Goal: Task Accomplishment & Management: Use online tool/utility

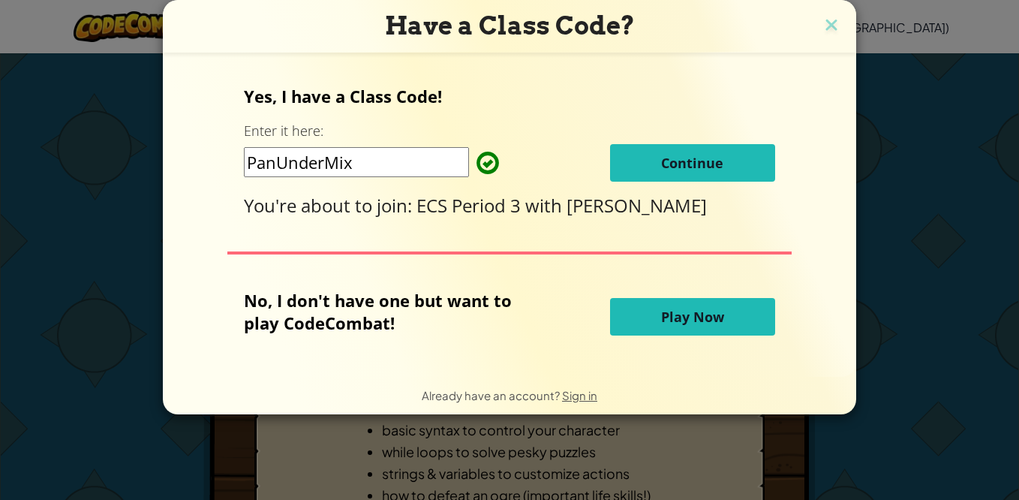
click at [674, 164] on span "Continue" at bounding box center [692, 163] width 62 height 18
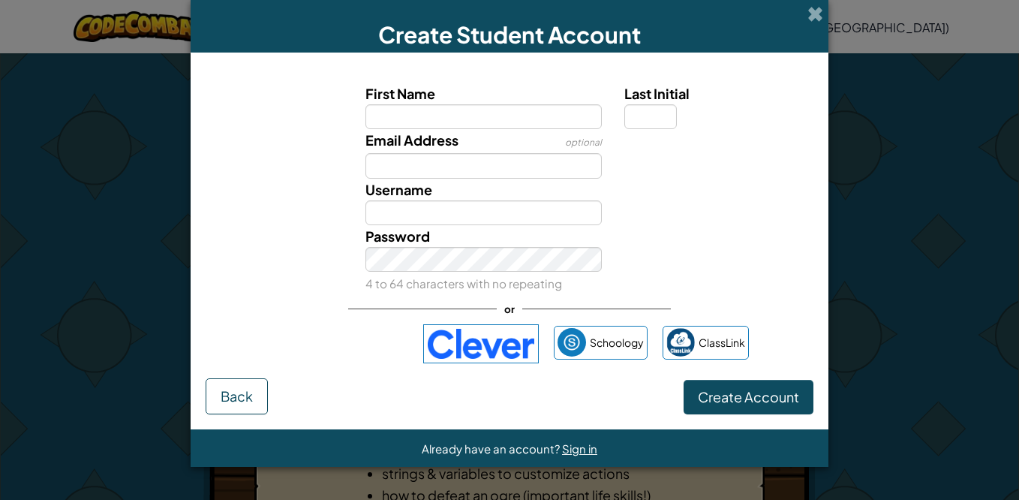
click at [465, 354] on img at bounding box center [481, 343] width 116 height 39
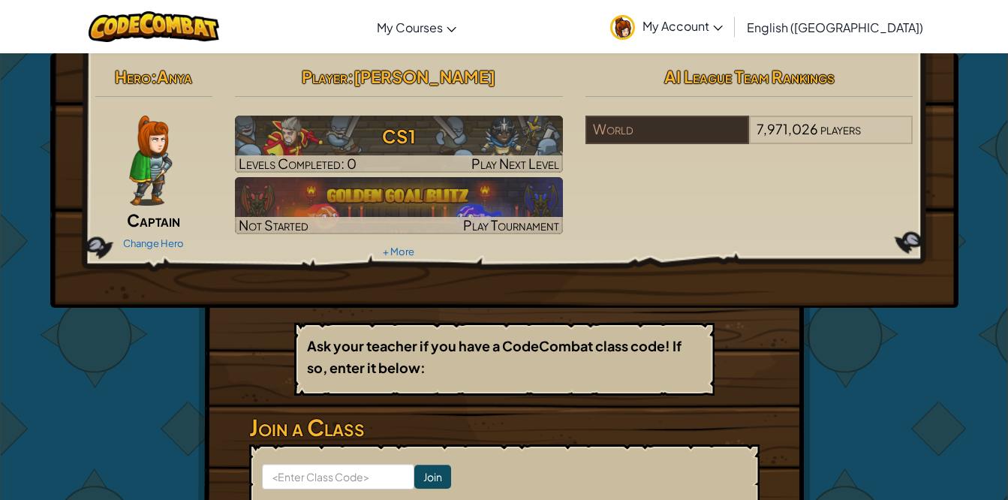
click at [138, 160] on img at bounding box center [150, 161] width 43 height 90
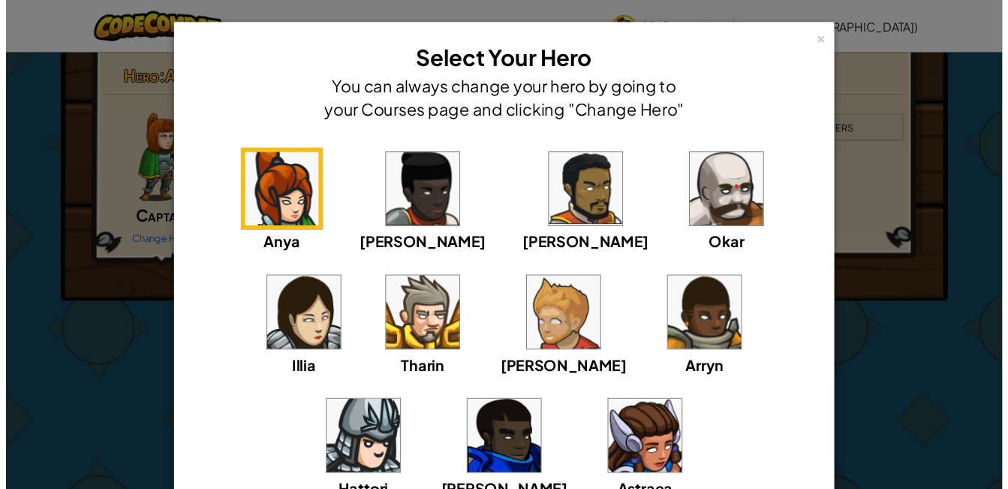
scroll to position [75, 0]
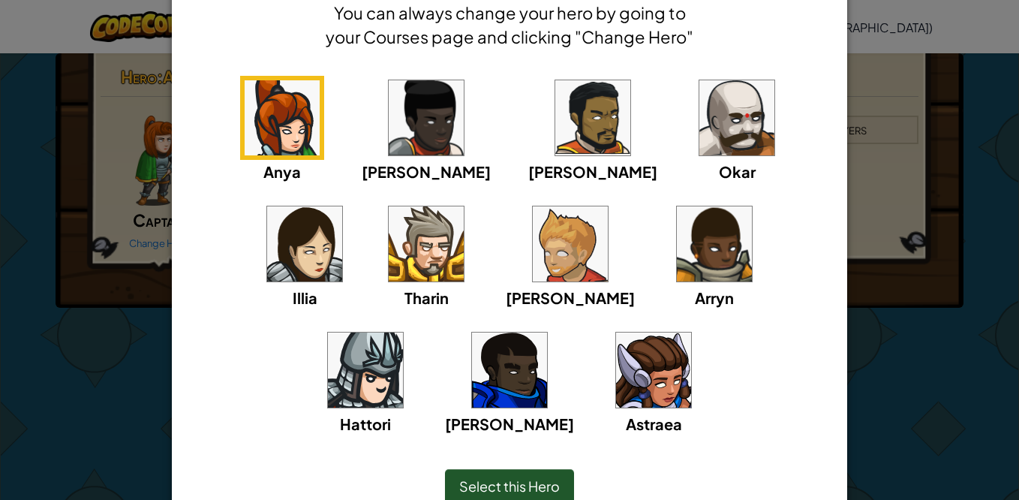
click at [403, 333] on img at bounding box center [365, 370] width 75 height 75
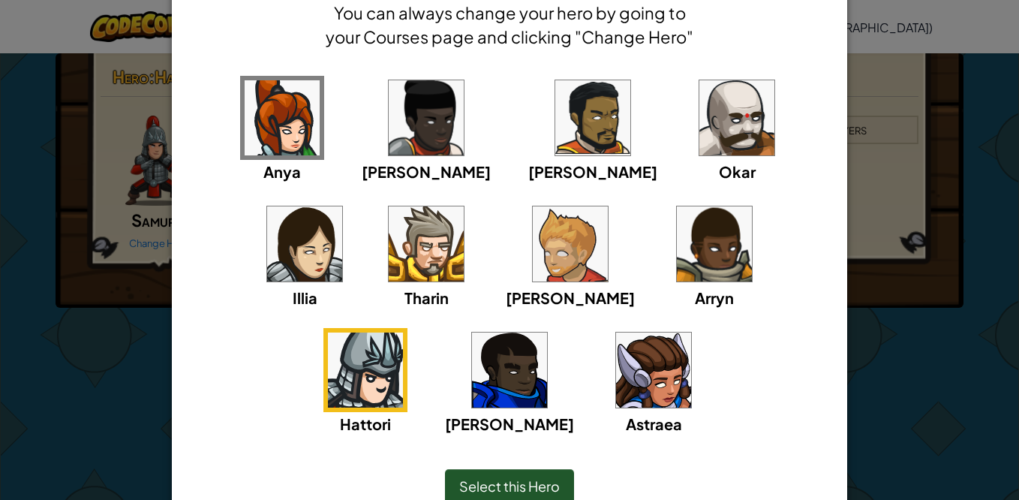
click at [677, 231] on img at bounding box center [714, 243] width 75 height 75
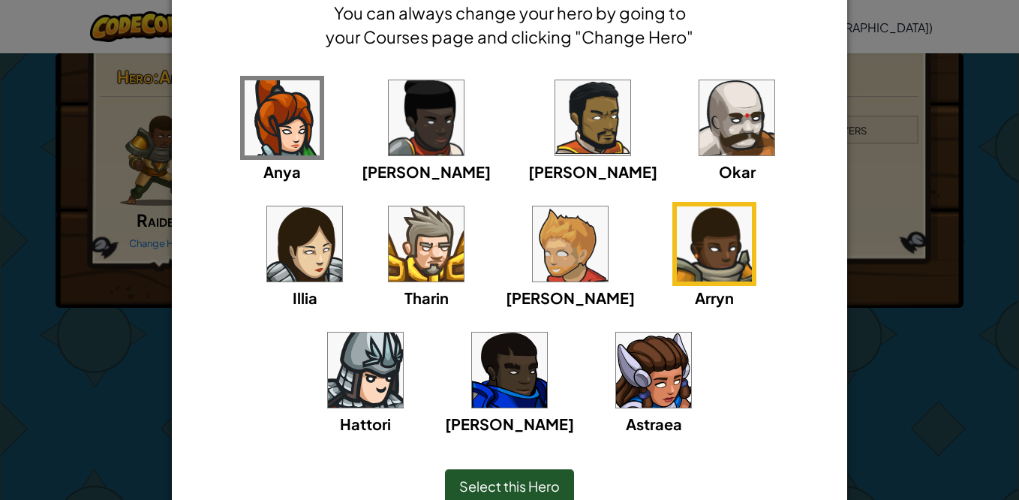
click at [616, 365] on img at bounding box center [653, 370] width 75 height 75
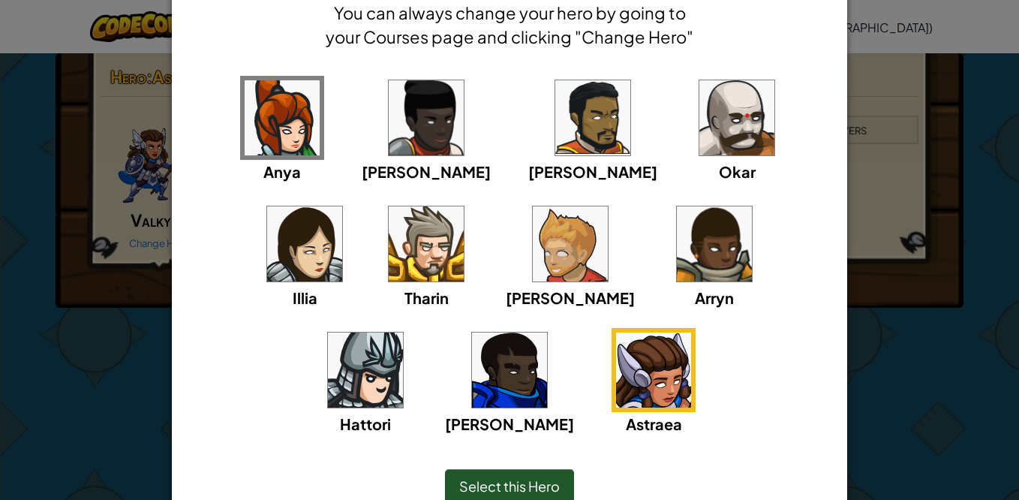
click at [533, 260] on img at bounding box center [570, 243] width 75 height 75
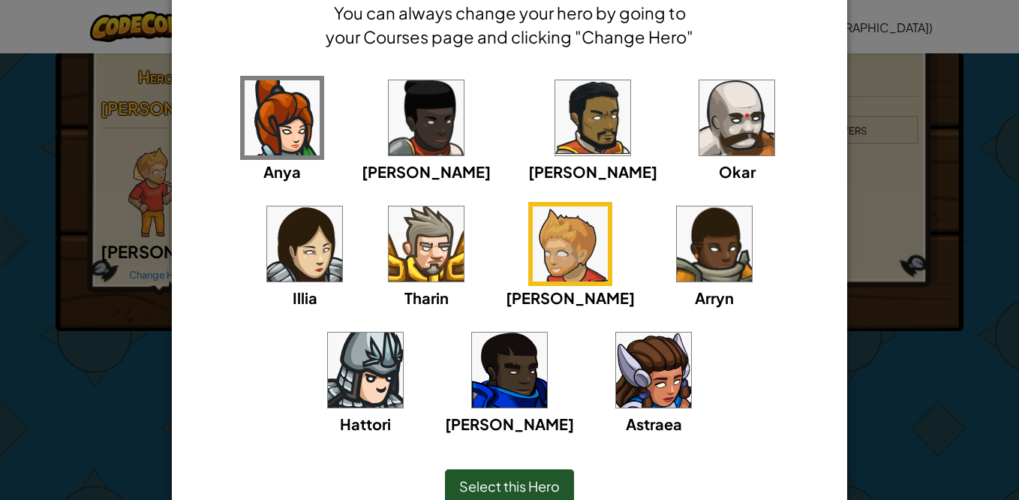
click at [547, 333] on img at bounding box center [509, 370] width 75 height 75
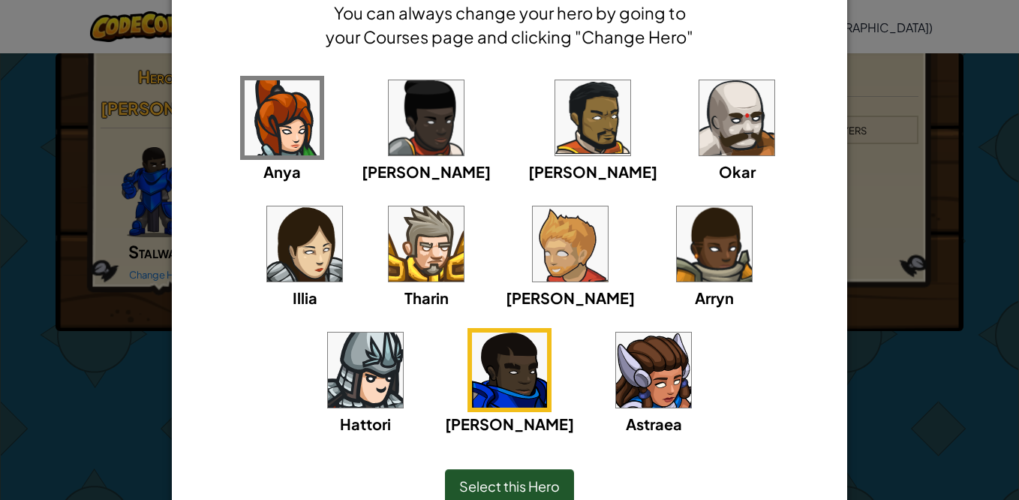
click at [389, 258] on img at bounding box center [426, 243] width 75 height 75
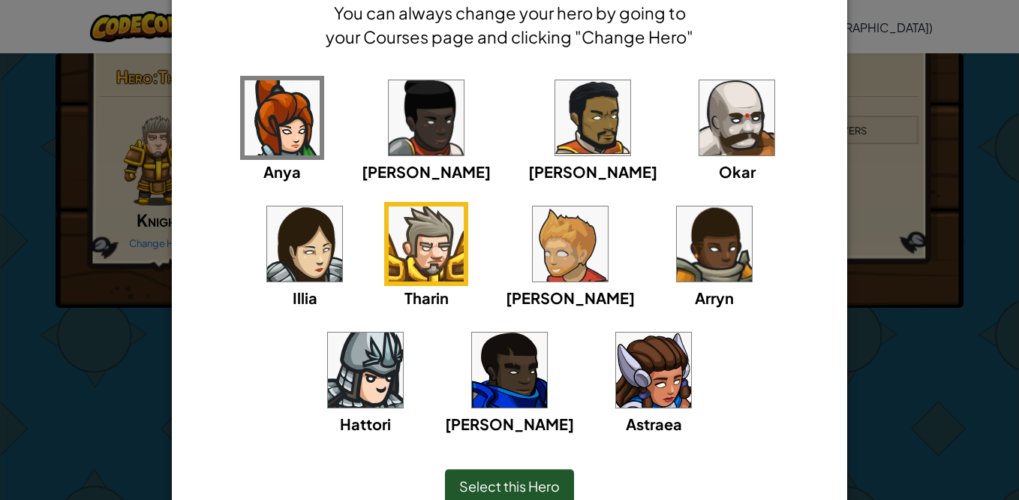
click at [556, 135] on img at bounding box center [593, 117] width 75 height 75
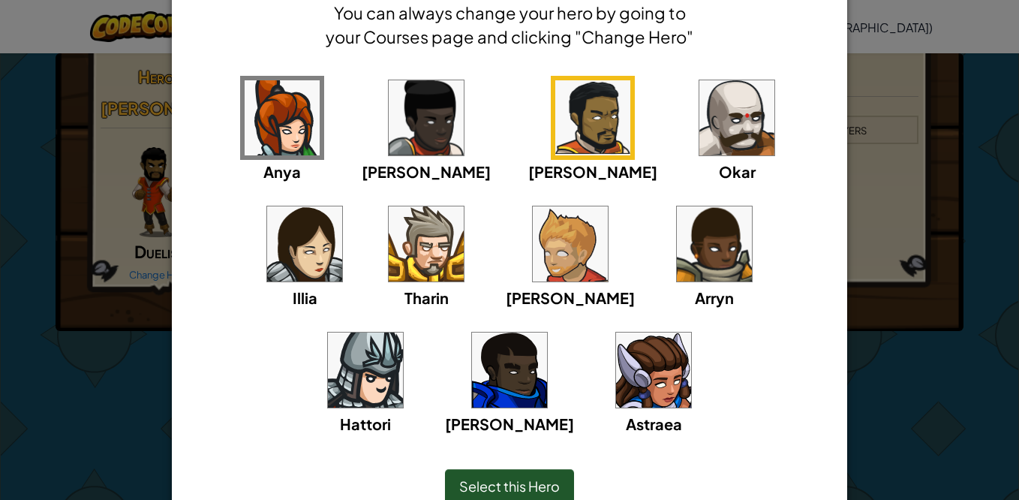
click at [533, 244] on img at bounding box center [570, 243] width 75 height 75
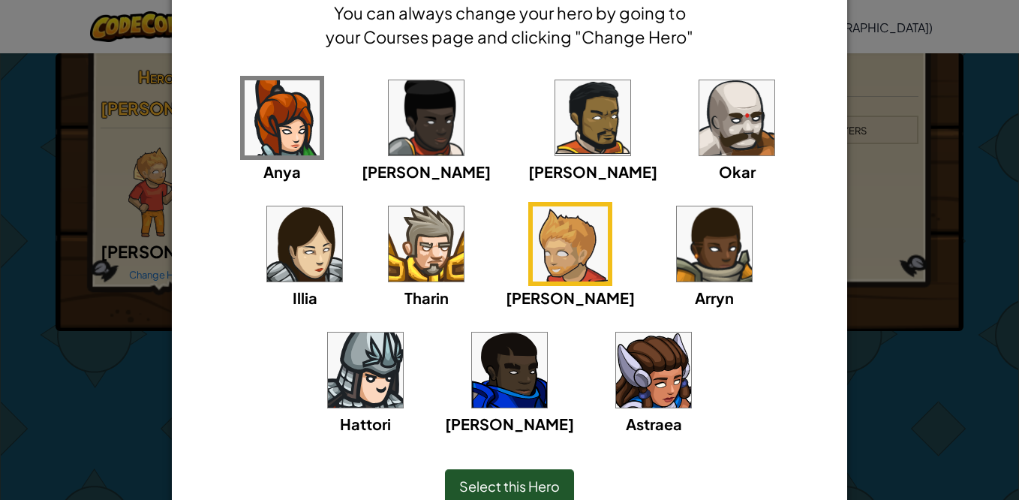
click at [547, 333] on img at bounding box center [509, 370] width 75 height 75
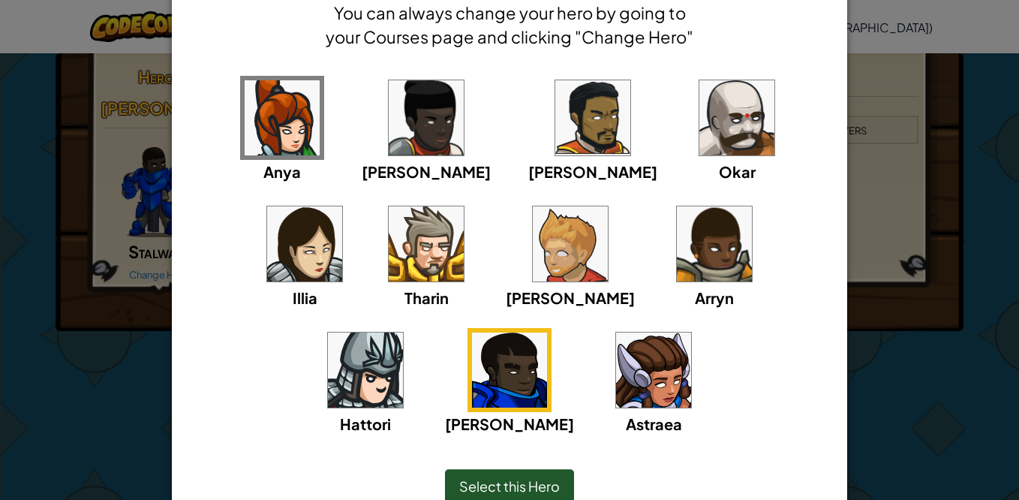
click at [403, 333] on img at bounding box center [365, 370] width 75 height 75
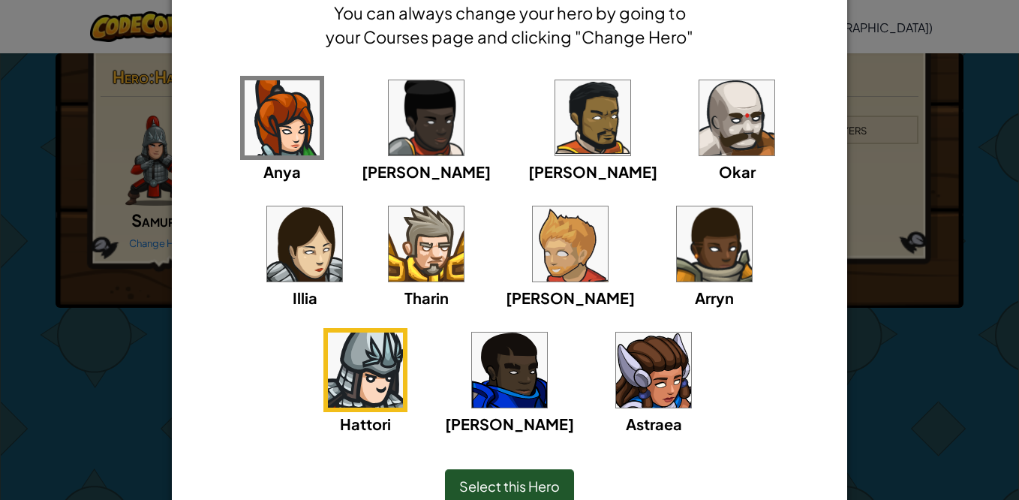
click at [274, 110] on img at bounding box center [282, 117] width 75 height 75
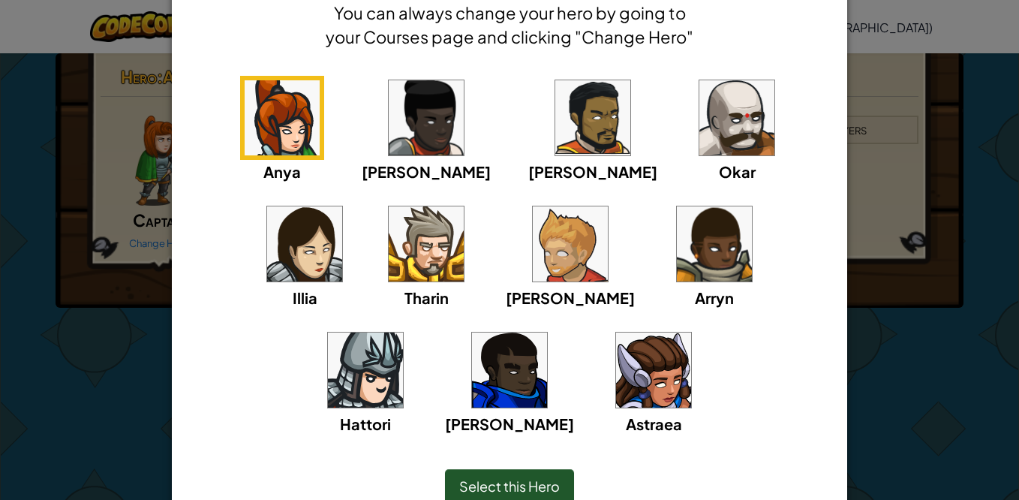
click at [556, 138] on img at bounding box center [593, 117] width 75 height 75
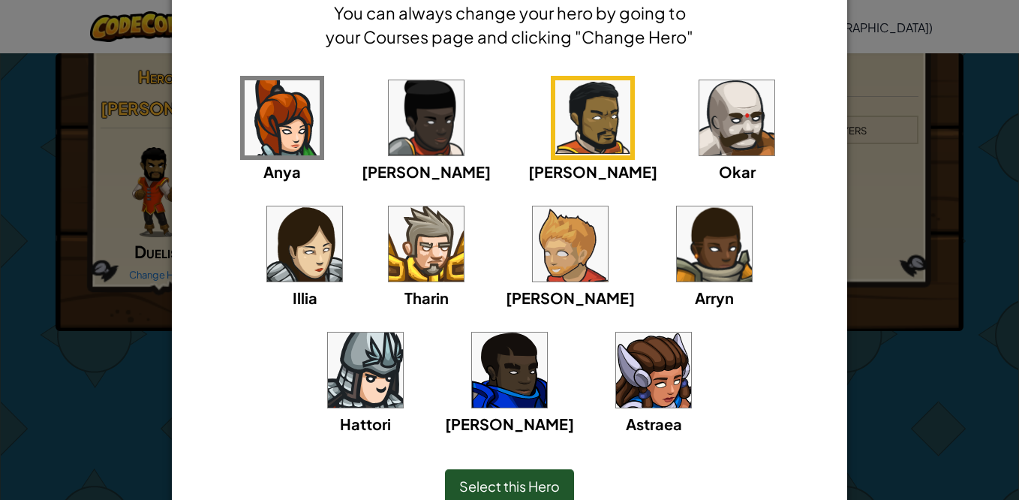
click at [533, 236] on img at bounding box center [570, 243] width 75 height 75
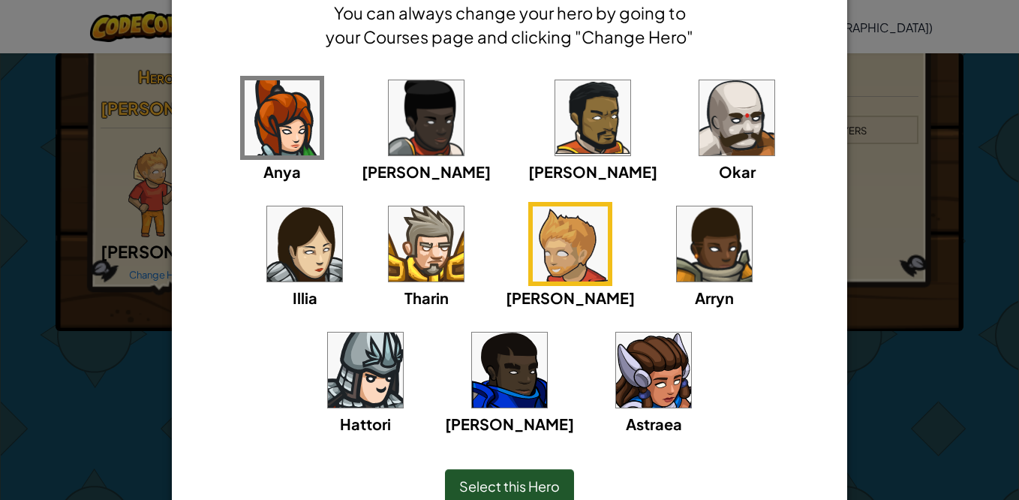
click at [530, 486] on span "Select this Hero" at bounding box center [509, 485] width 101 height 17
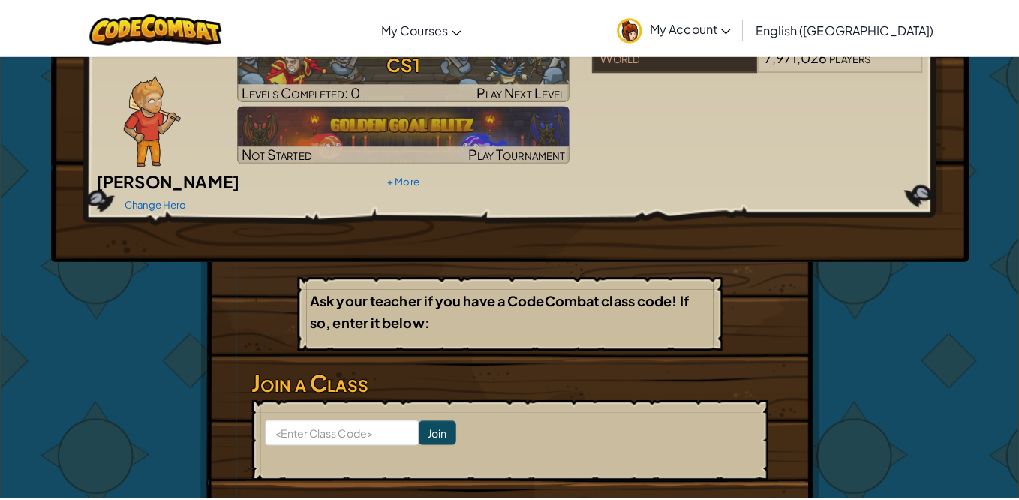
scroll to position [0, 0]
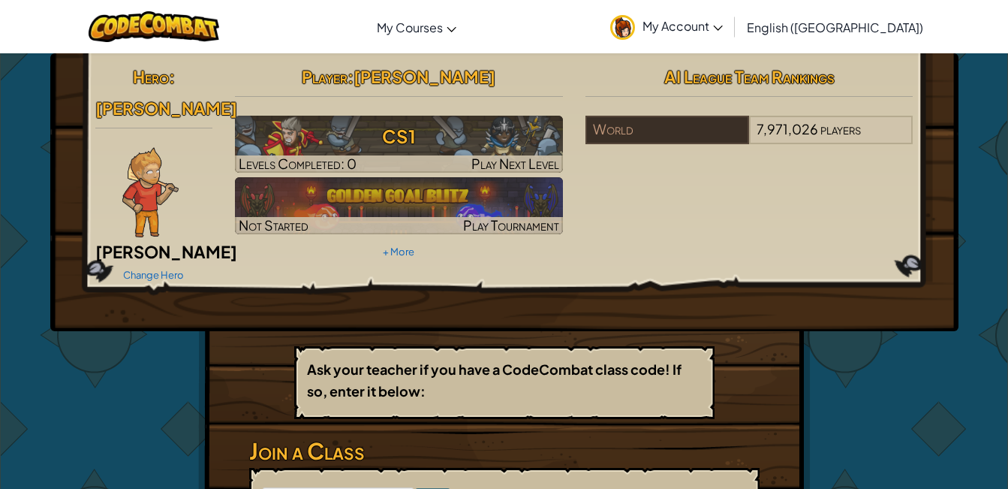
click at [144, 185] on img at bounding box center [150, 192] width 56 height 90
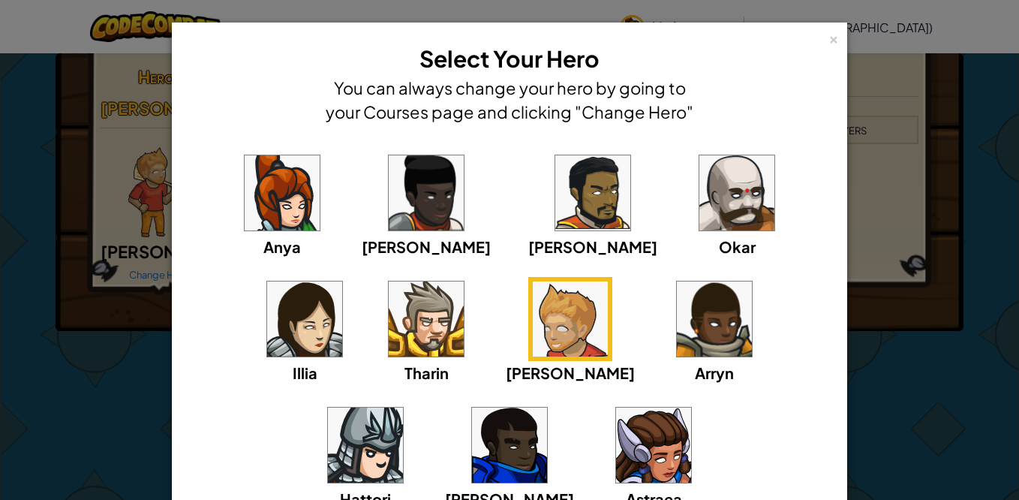
click at [277, 189] on img at bounding box center [282, 192] width 75 height 75
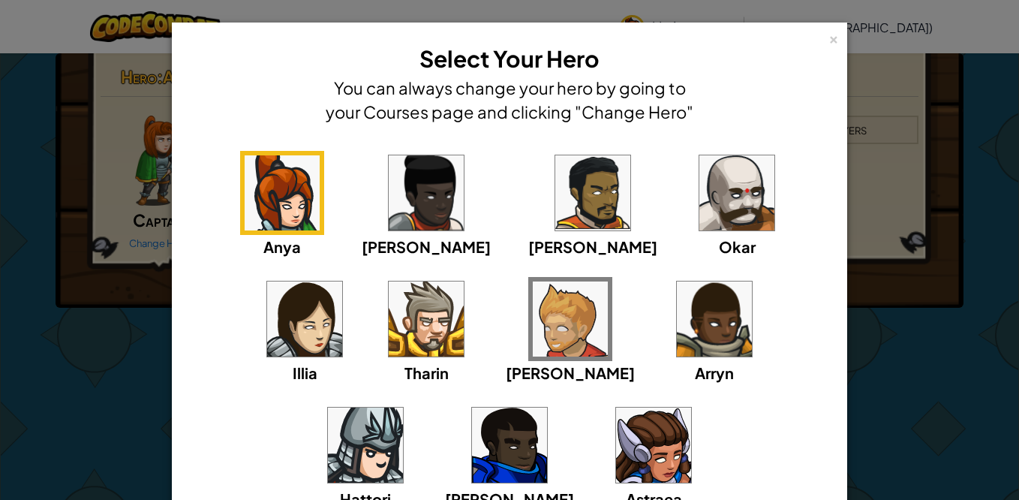
click at [389, 192] on img at bounding box center [426, 192] width 75 height 75
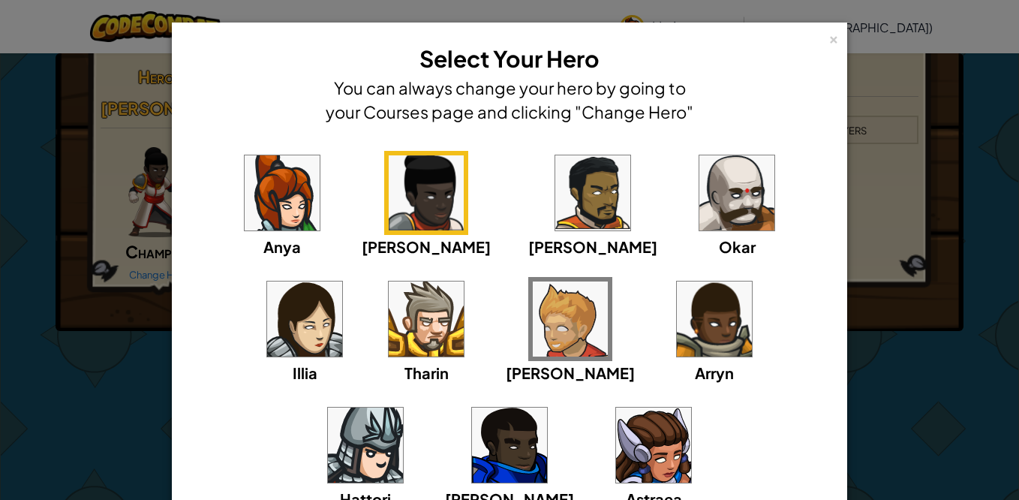
click at [556, 197] on img at bounding box center [593, 192] width 75 height 75
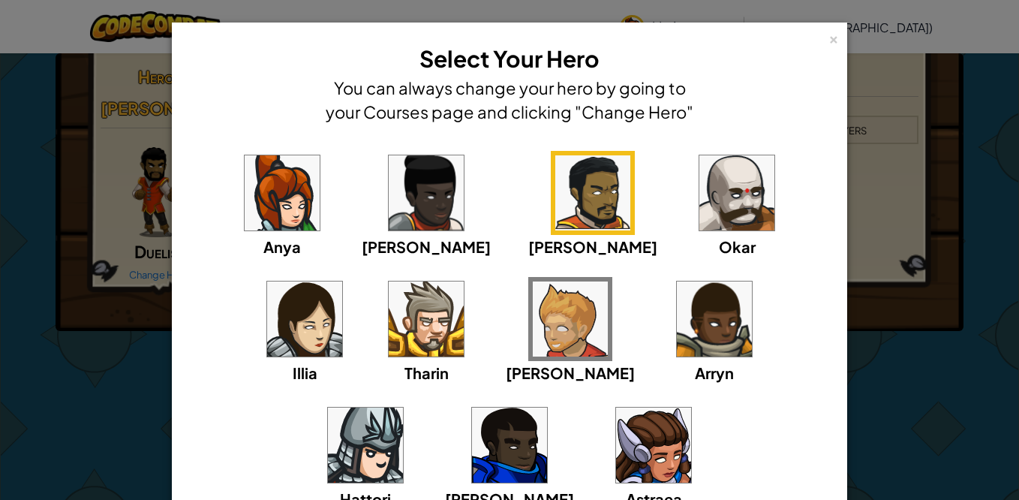
click at [700, 211] on img at bounding box center [737, 192] width 75 height 75
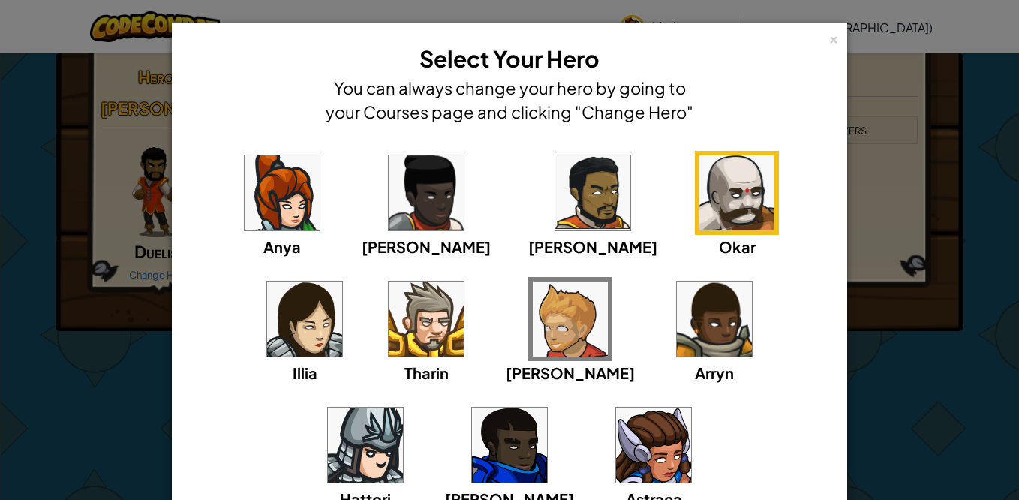
click at [700, 198] on img at bounding box center [737, 192] width 75 height 75
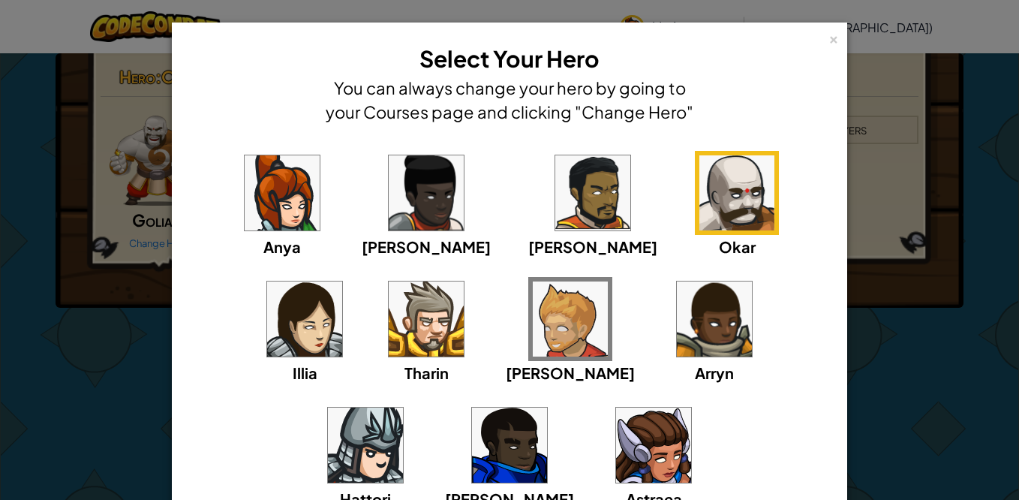
click at [342, 282] on img at bounding box center [304, 319] width 75 height 75
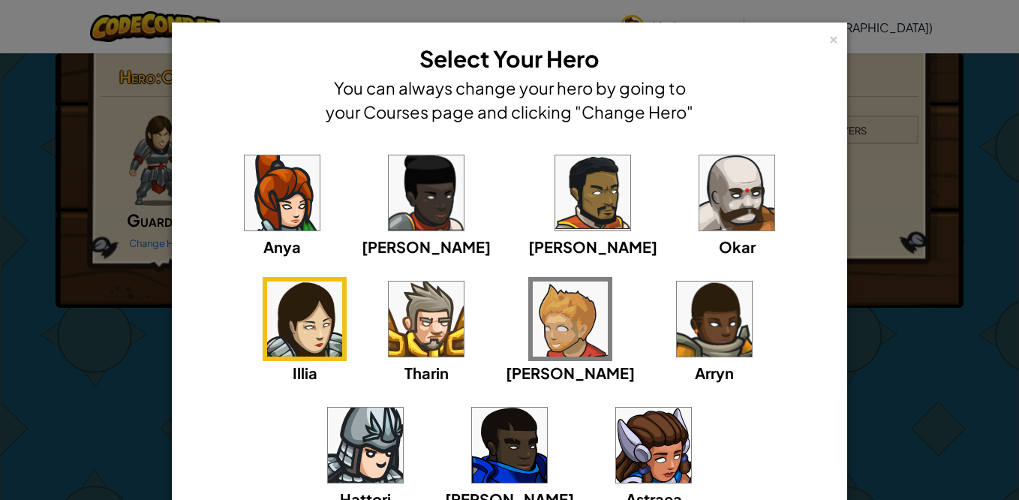
click at [389, 323] on img at bounding box center [426, 319] width 75 height 75
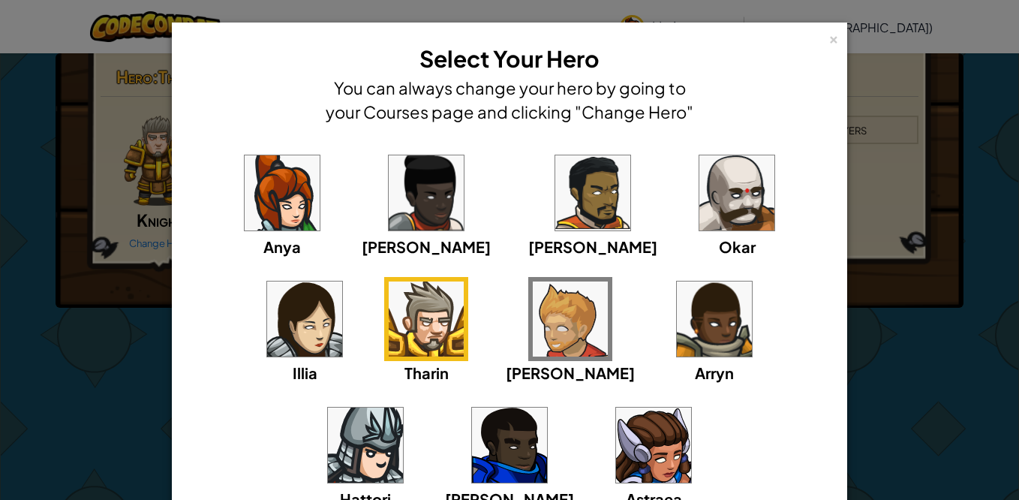
click at [533, 331] on img at bounding box center [570, 319] width 75 height 75
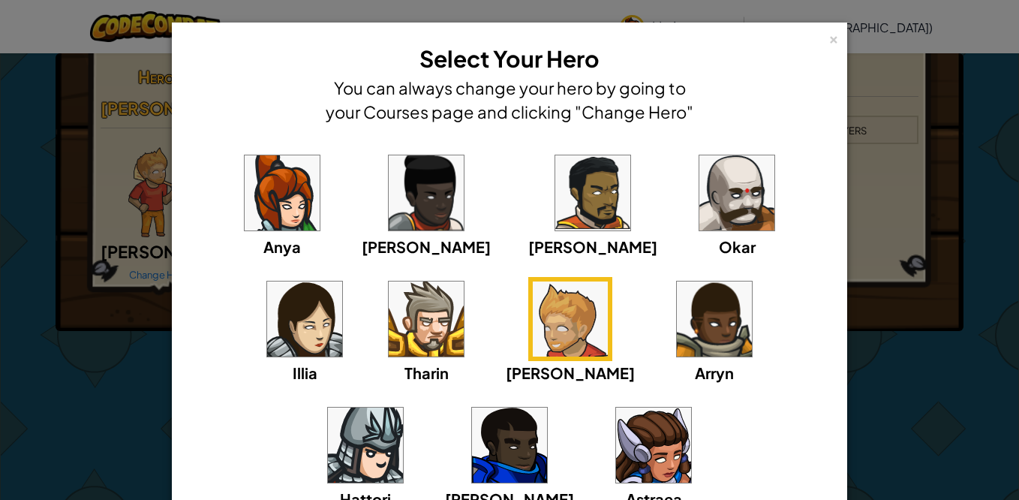
scroll to position [75, 0]
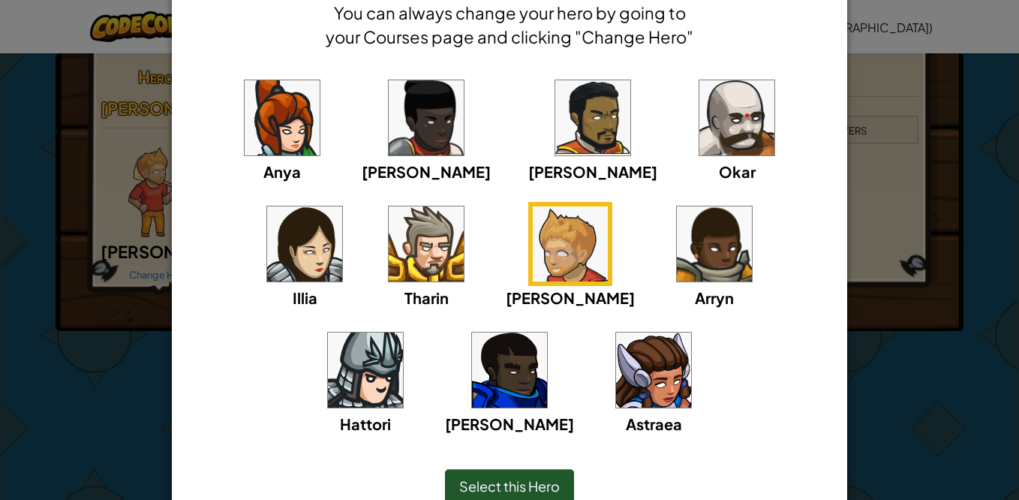
click at [677, 257] on img at bounding box center [714, 243] width 75 height 75
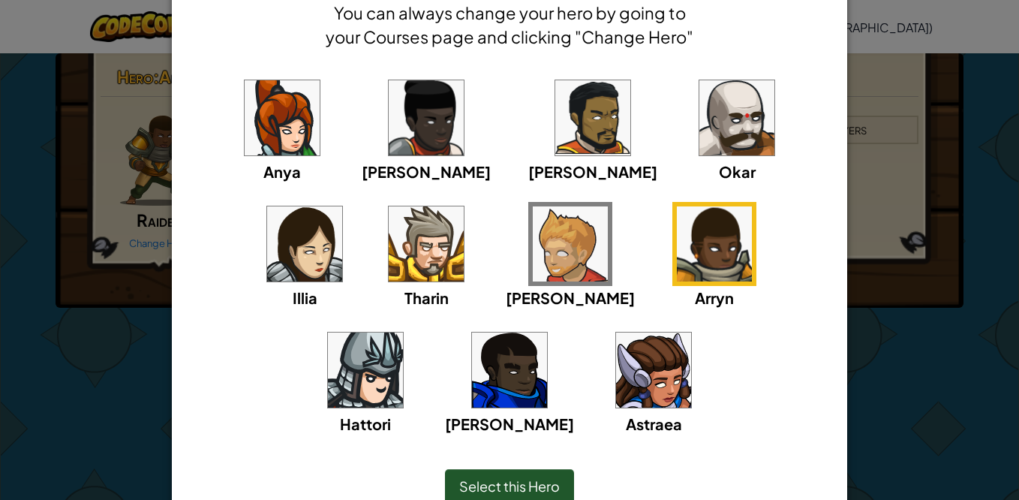
click at [403, 333] on img at bounding box center [365, 370] width 75 height 75
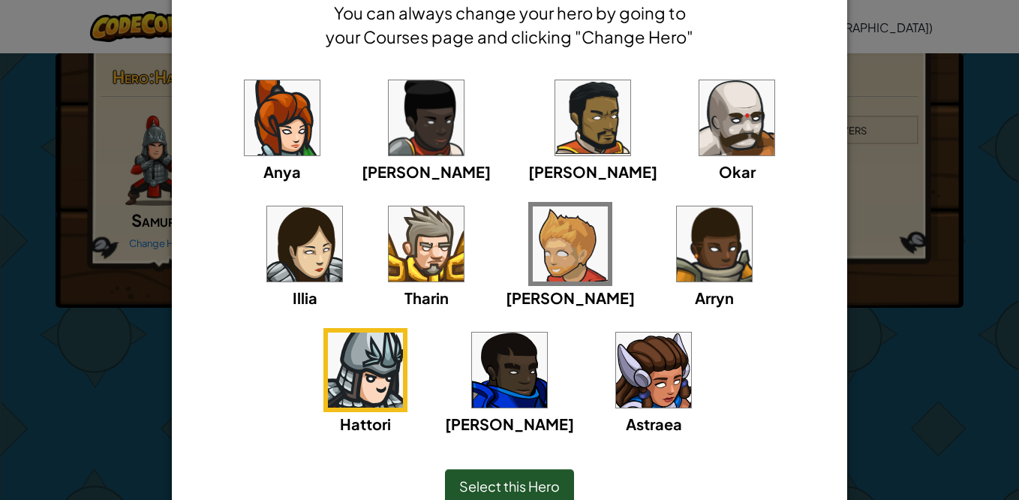
click at [616, 368] on img at bounding box center [653, 370] width 75 height 75
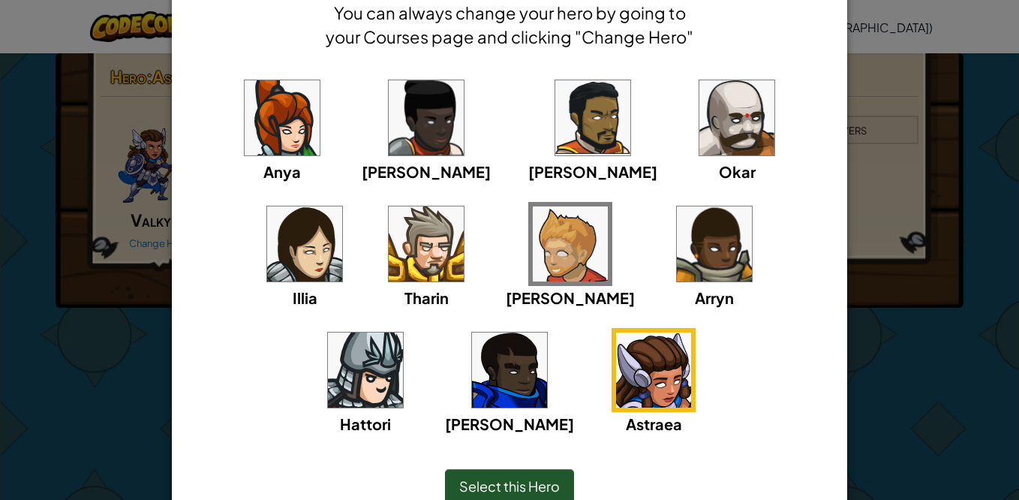
click at [547, 333] on img at bounding box center [509, 370] width 75 height 75
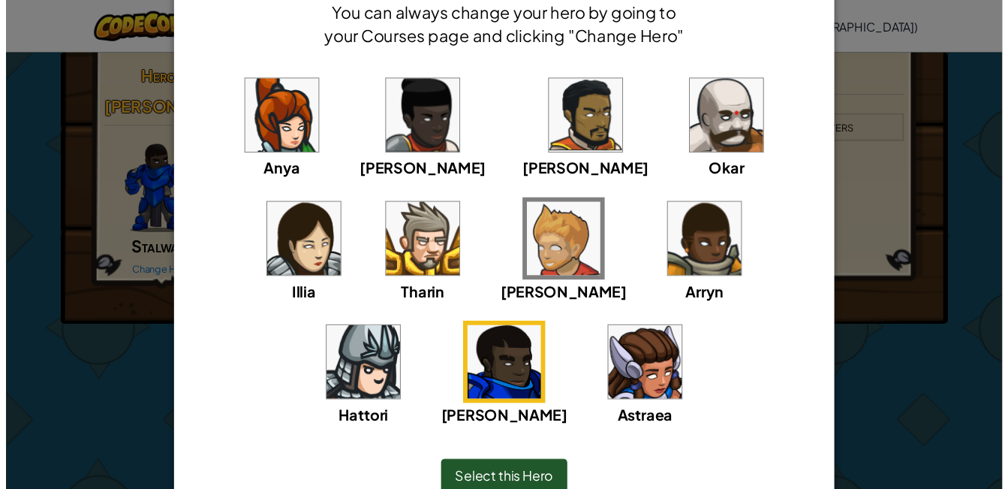
scroll to position [0, 0]
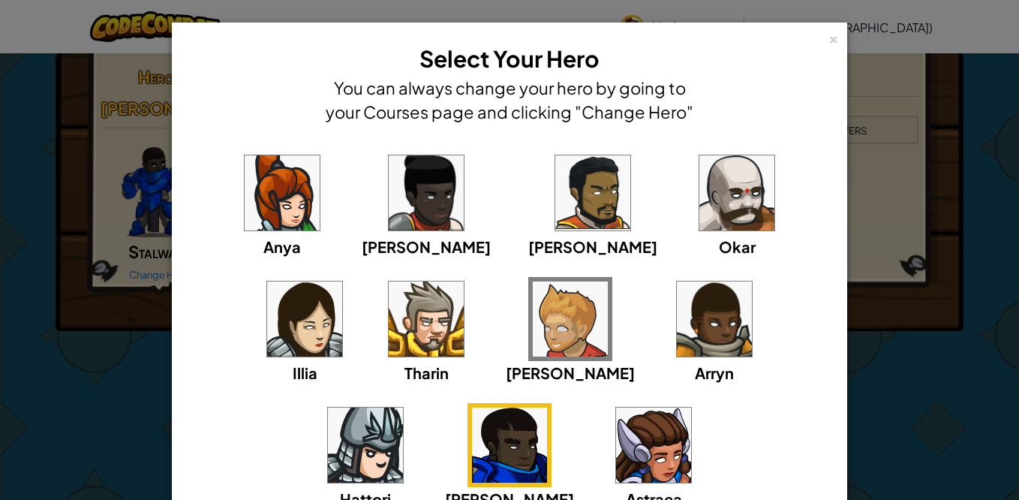
click at [99, 215] on div "× Select Your Hero You can always change your hero by going to your Courses pag…" at bounding box center [509, 250] width 1019 height 500
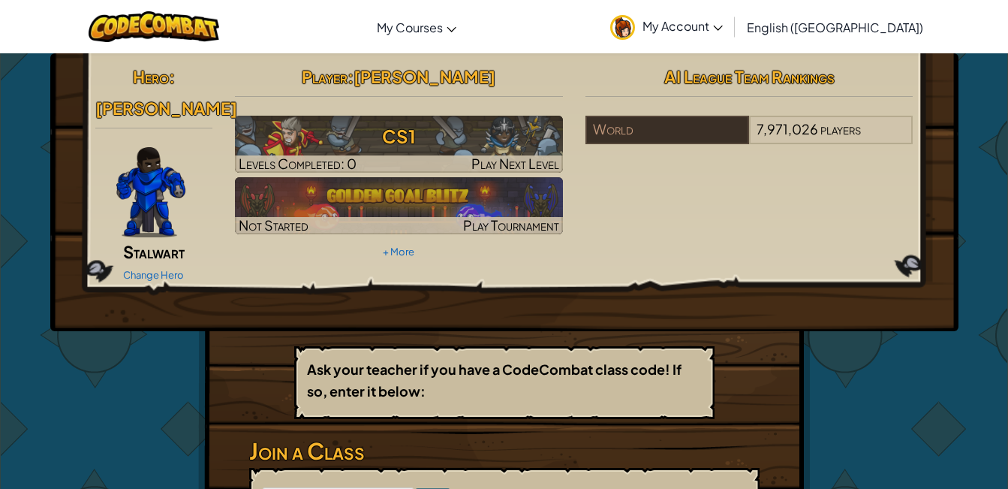
click at [468, 149] on h3 "CS1" at bounding box center [399, 136] width 328 height 34
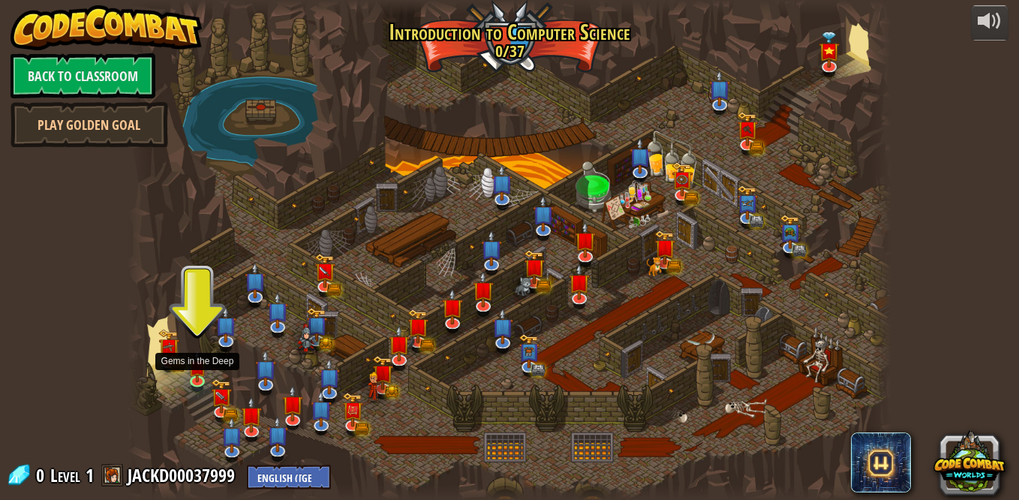
click at [192, 374] on img at bounding box center [197, 367] width 18 height 32
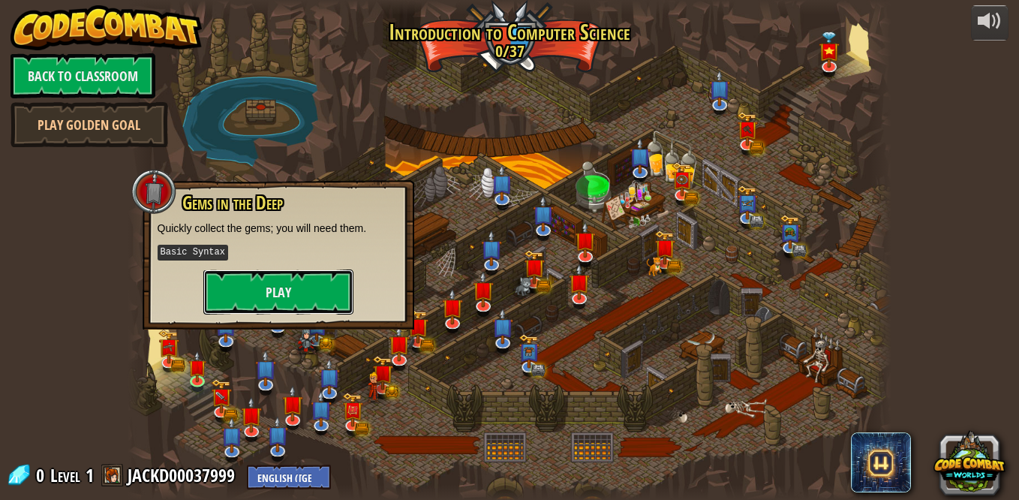
click at [236, 289] on button "Play" at bounding box center [278, 292] width 150 height 45
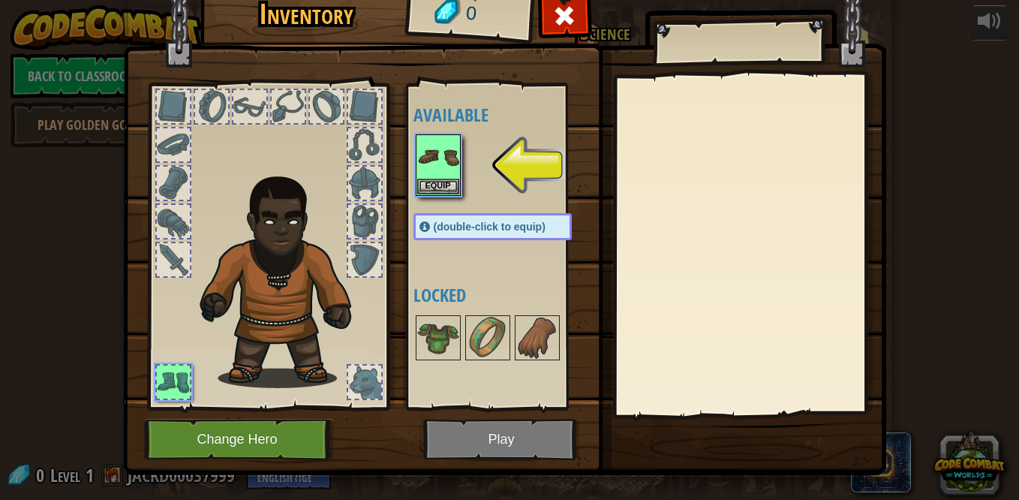
click at [562, 5] on span at bounding box center [565, 16] width 24 height 24
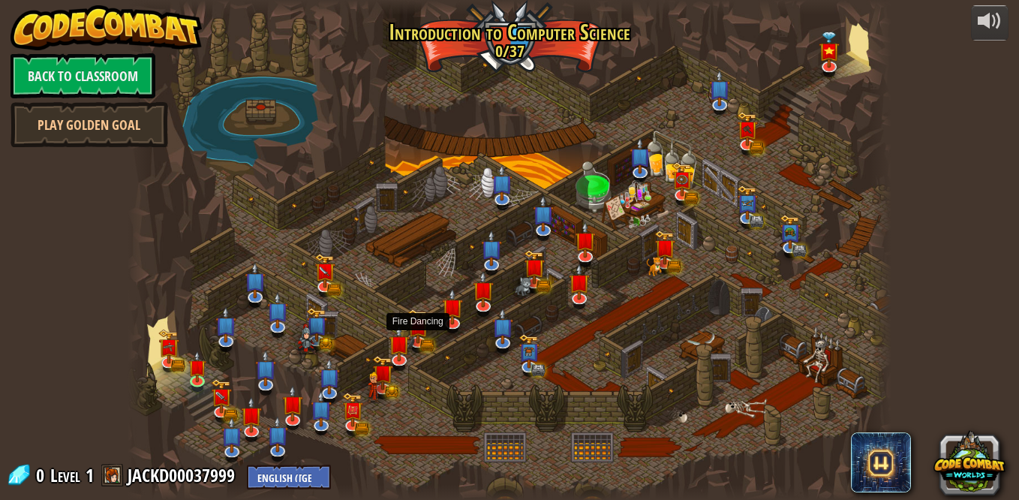
click at [416, 331] on img at bounding box center [418, 326] width 21 height 35
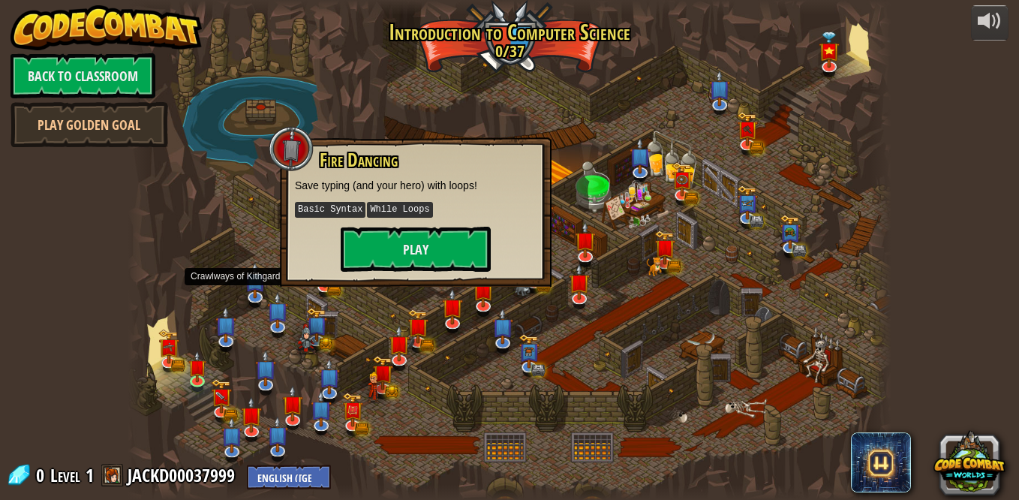
click at [266, 288] on img at bounding box center [255, 281] width 21 height 36
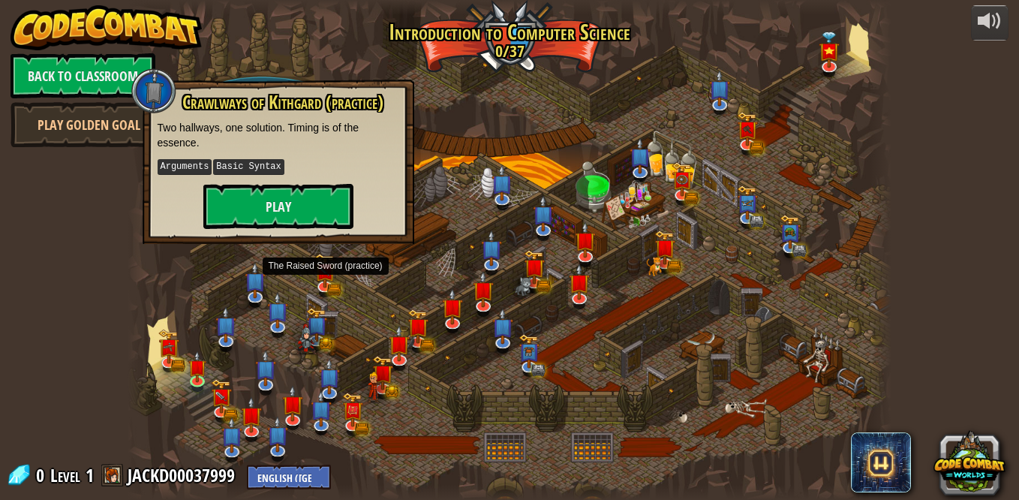
click at [330, 285] on img at bounding box center [325, 271] width 21 height 35
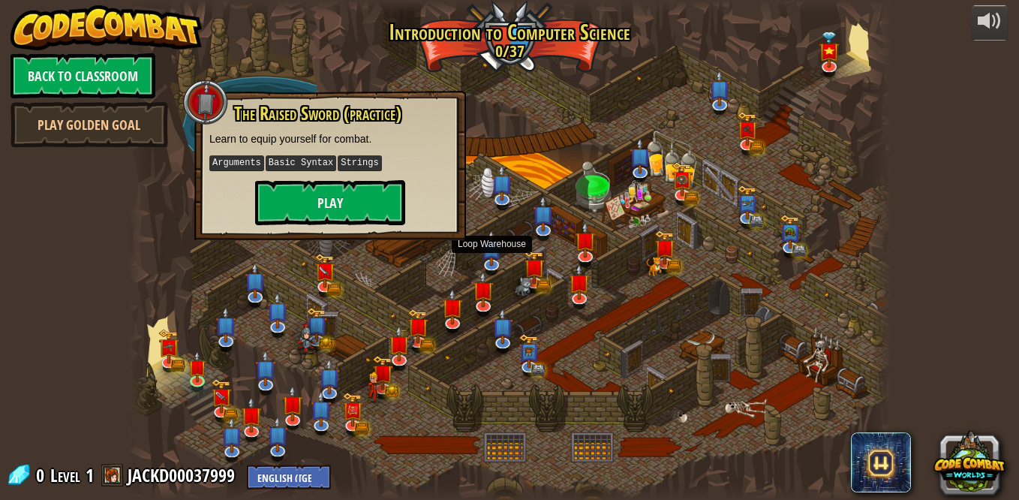
click at [487, 259] on img at bounding box center [492, 248] width 21 height 36
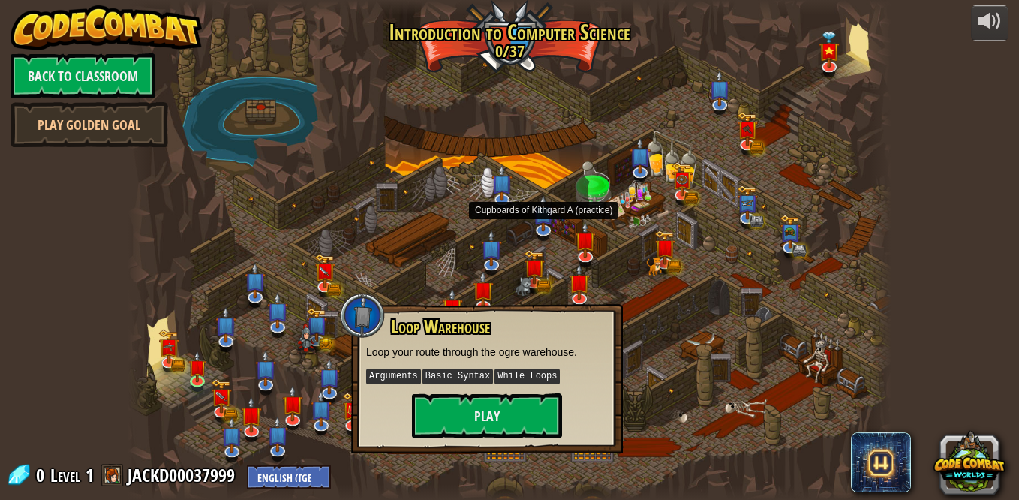
click at [550, 228] on img at bounding box center [544, 214] width 21 height 36
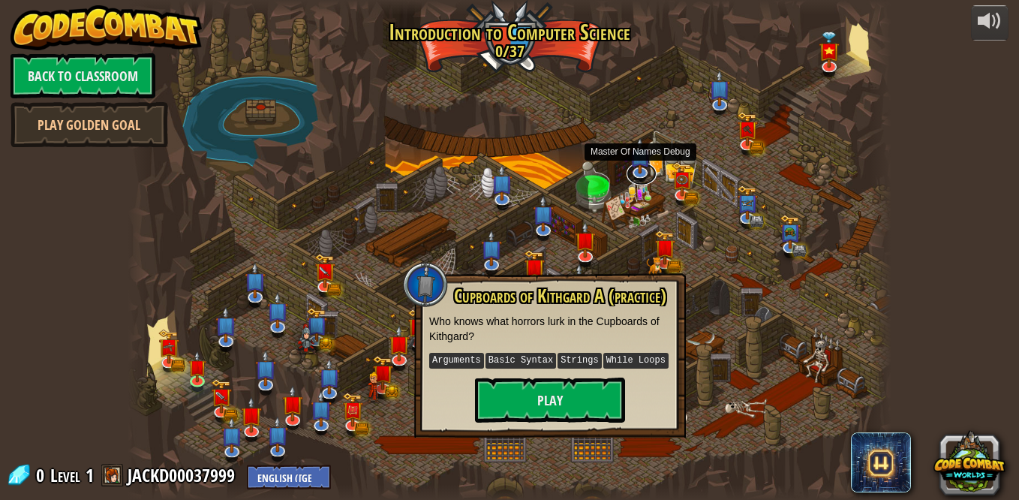
click at [650, 173] on link at bounding box center [642, 173] width 30 height 23
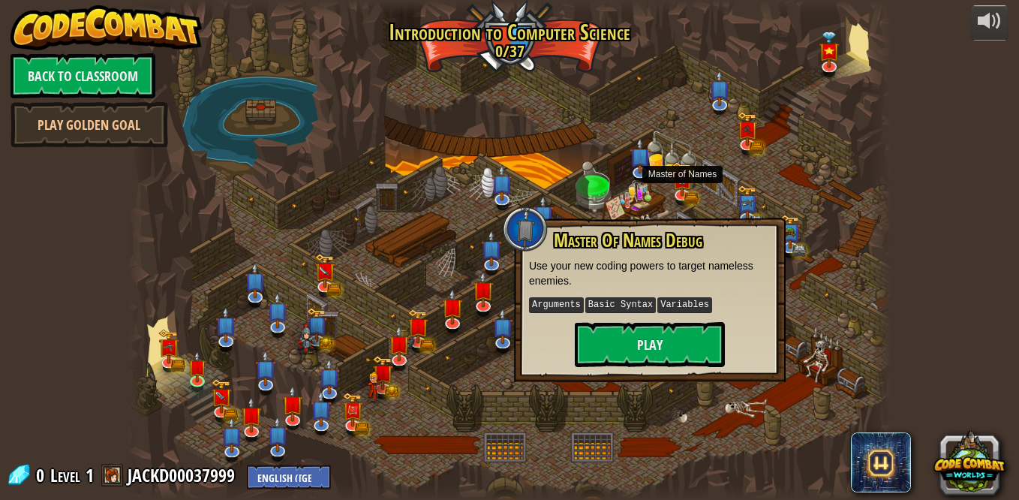
click at [676, 188] on img at bounding box center [682, 179] width 21 height 35
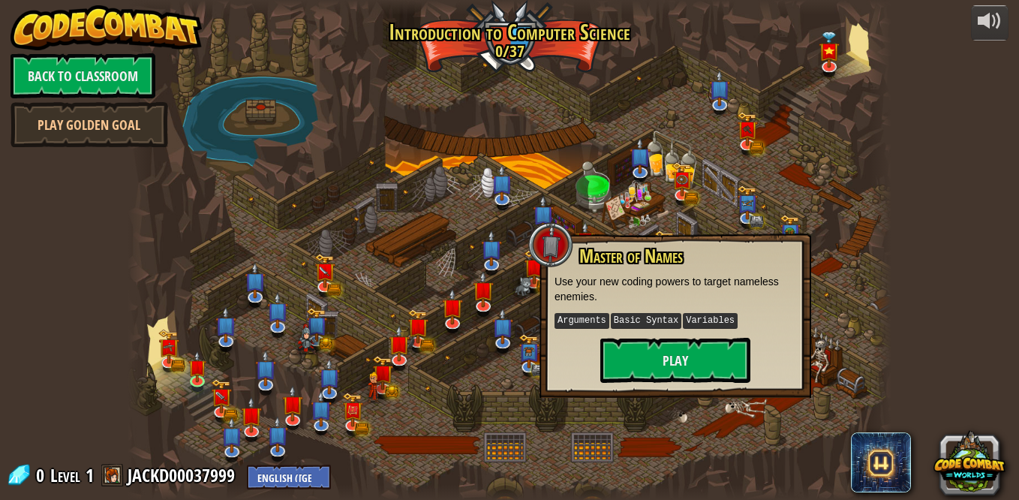
click at [121, 471] on span at bounding box center [112, 475] width 23 height 23
drag, startPoint x: 114, startPoint y: 468, endPoint x: 164, endPoint y: 462, distance: 49.8
click at [114, 468] on span at bounding box center [112, 475] width 23 height 23
click at [194, 474] on link "JACKD00037999" at bounding box center [184, 475] width 112 height 24
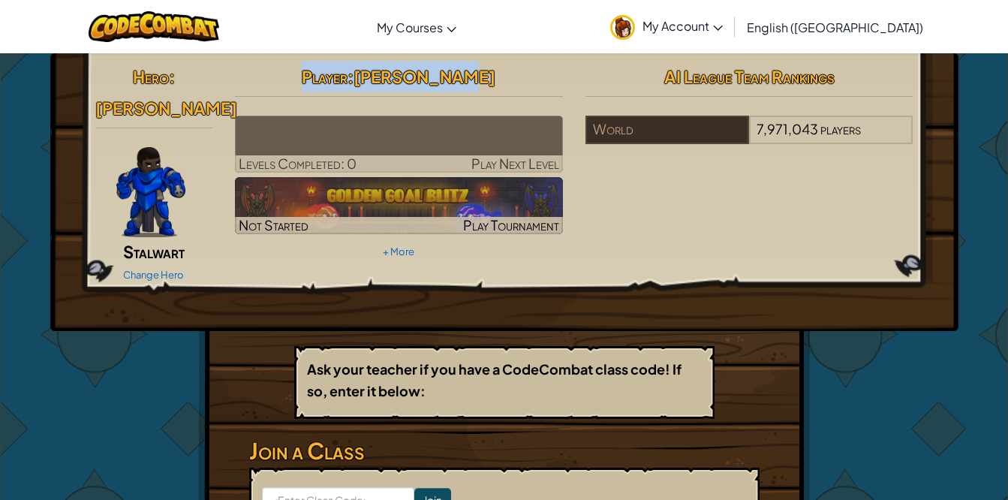
drag, startPoint x: 458, startPoint y: 87, endPoint x: 267, endPoint y: 98, distance: 191.8
click at [300, 103] on div "Player : Jack Dalton Levels Completed: 0 Play Next Level Not Started Play Tourn…" at bounding box center [399, 162] width 351 height 202
click at [152, 152] on img at bounding box center [150, 192] width 69 height 90
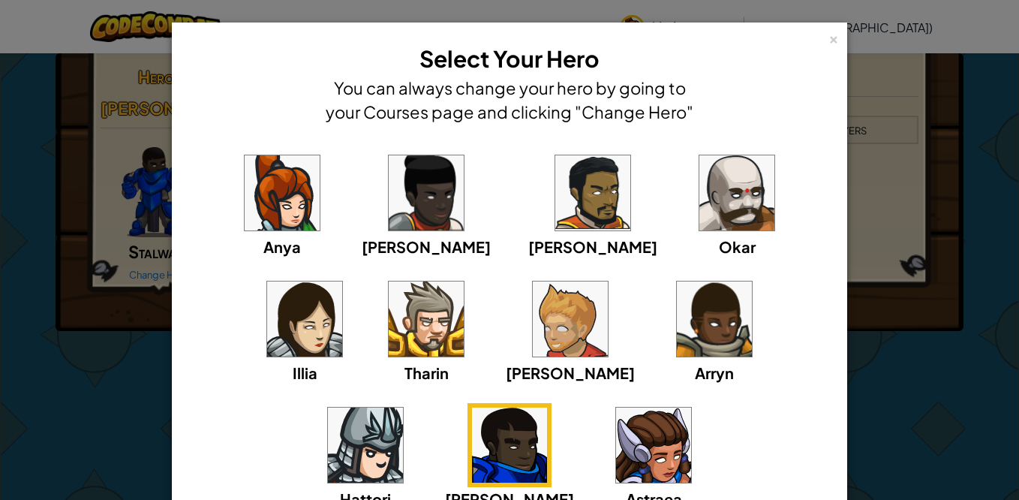
click at [265, 179] on img at bounding box center [282, 192] width 75 height 75
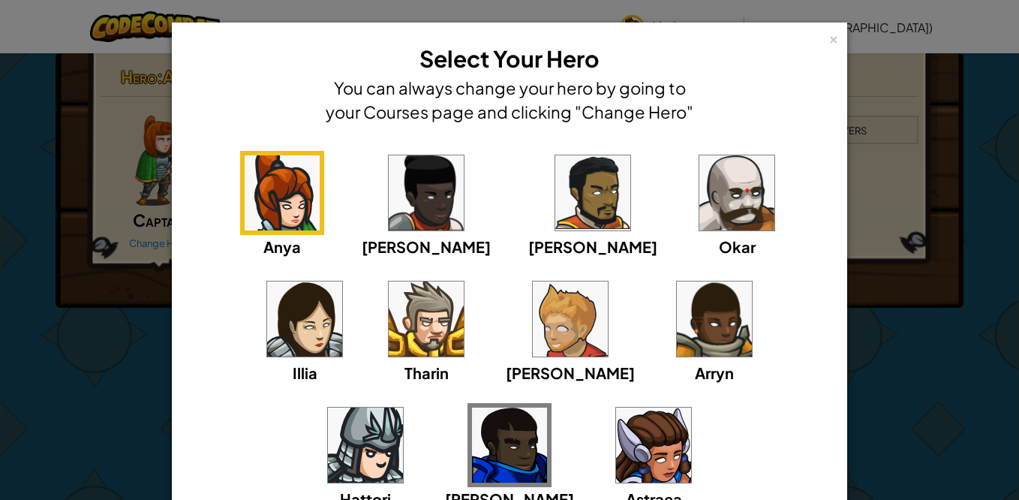
click at [389, 312] on img at bounding box center [426, 319] width 75 height 75
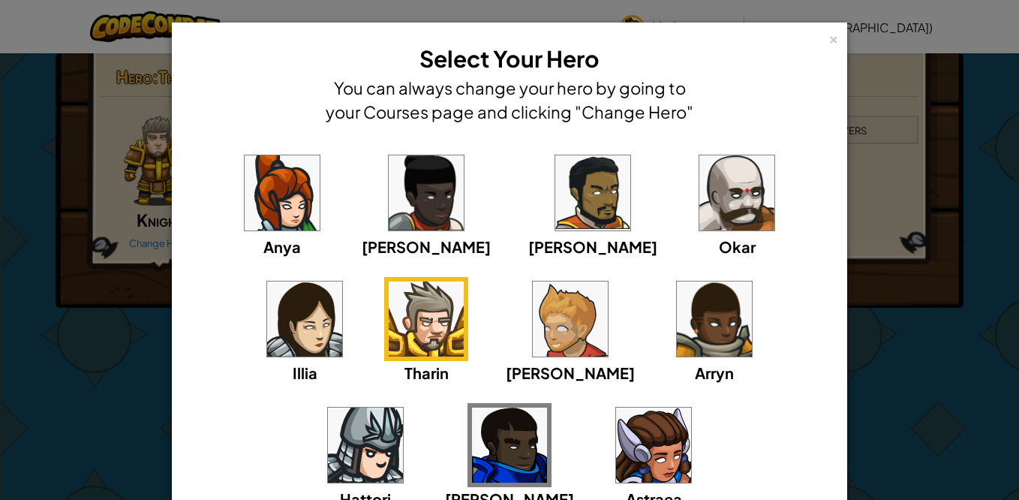
click at [533, 309] on img at bounding box center [570, 319] width 75 height 75
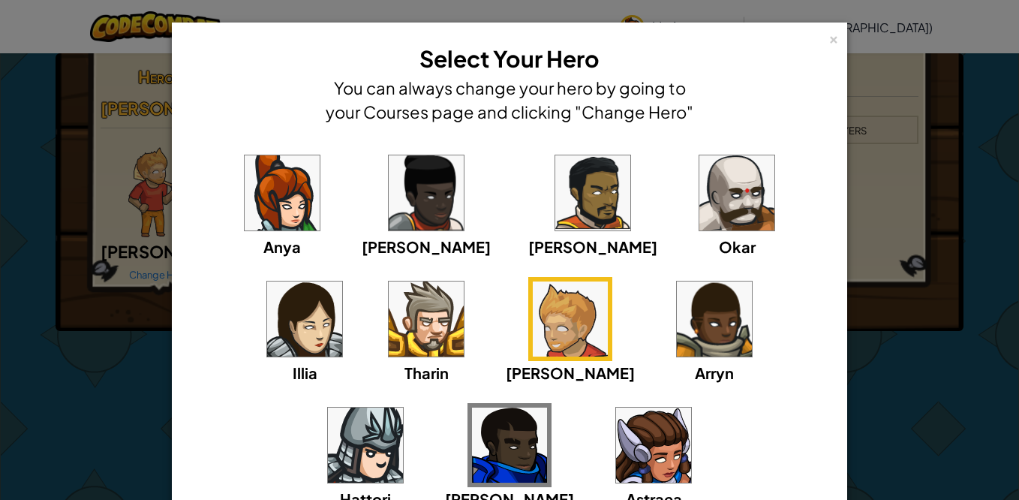
click at [677, 308] on img at bounding box center [714, 319] width 75 height 75
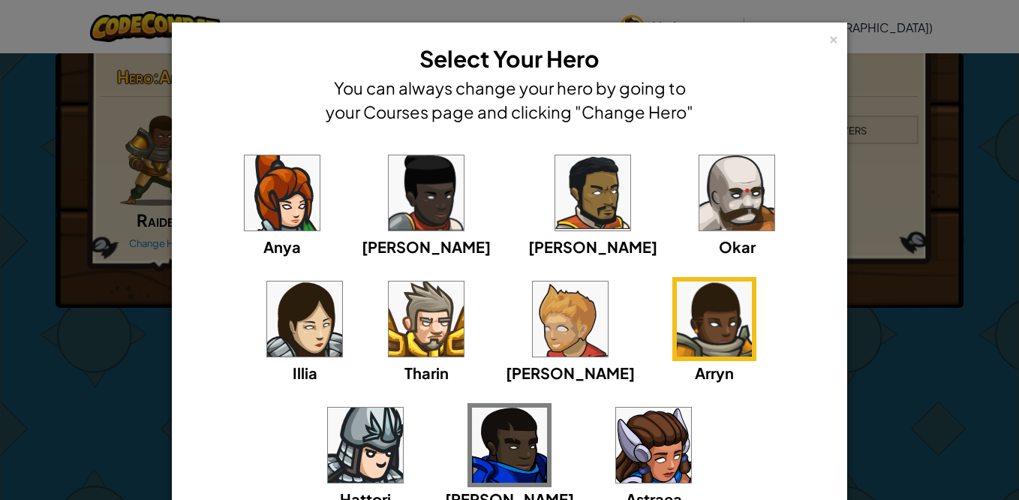
click at [700, 200] on img at bounding box center [737, 192] width 75 height 75
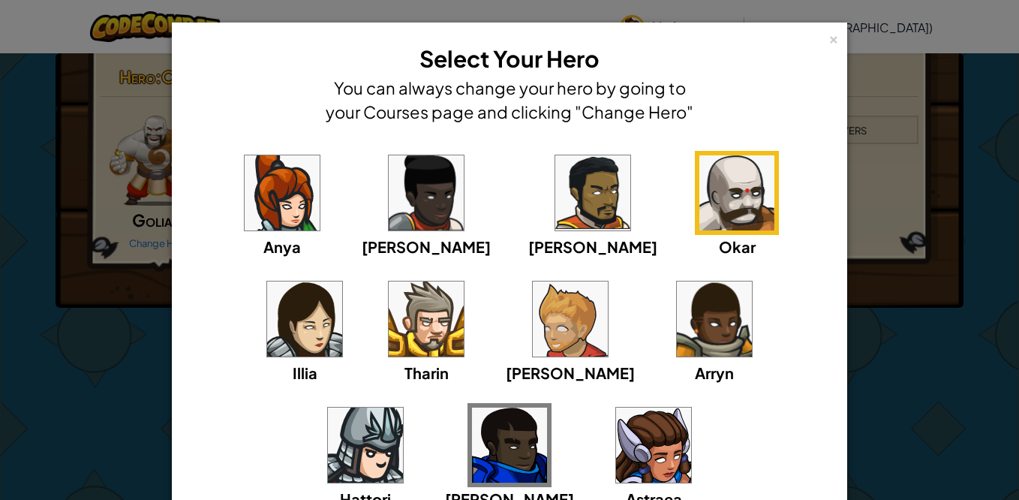
click at [403, 408] on img at bounding box center [365, 445] width 75 height 75
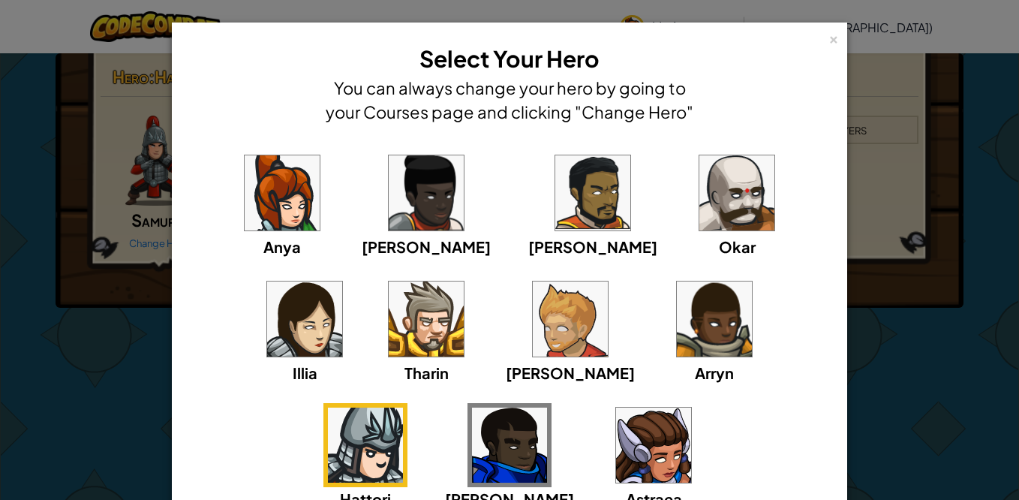
click at [303, 333] on div "Anya Ida Alejandro Okar Illia Tharin Ned Arryn Hattori Gordon Astraea" at bounding box center [509, 340] width 629 height 378
click at [245, 193] on img at bounding box center [282, 192] width 75 height 75
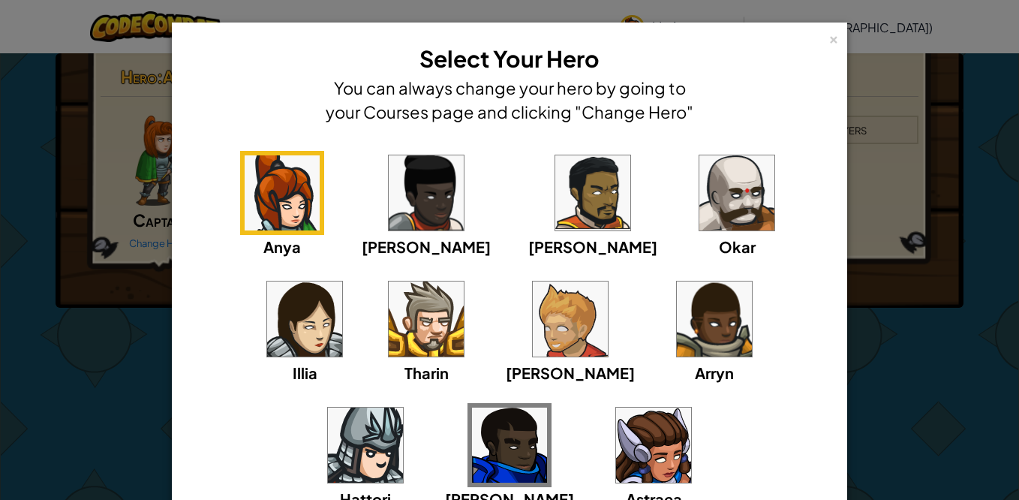
click at [389, 196] on img at bounding box center [426, 192] width 75 height 75
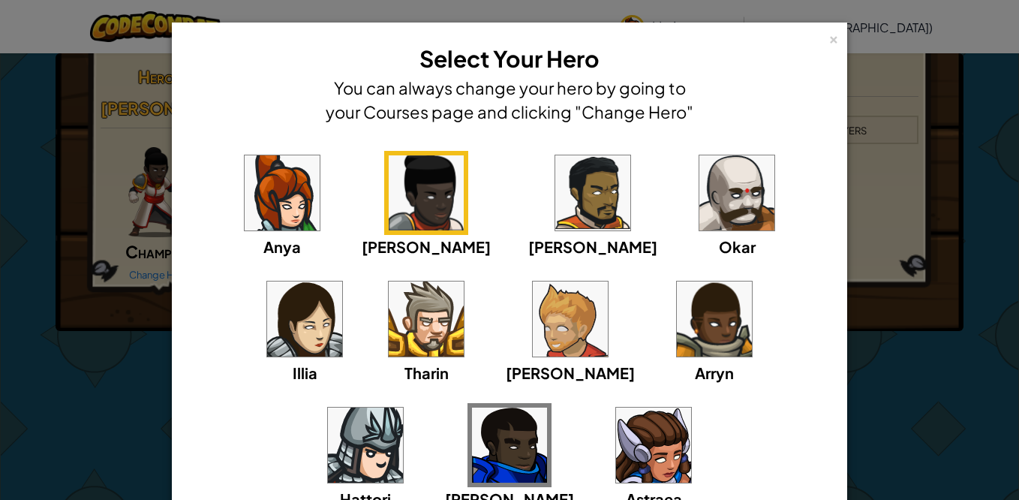
click at [556, 199] on img at bounding box center [593, 192] width 75 height 75
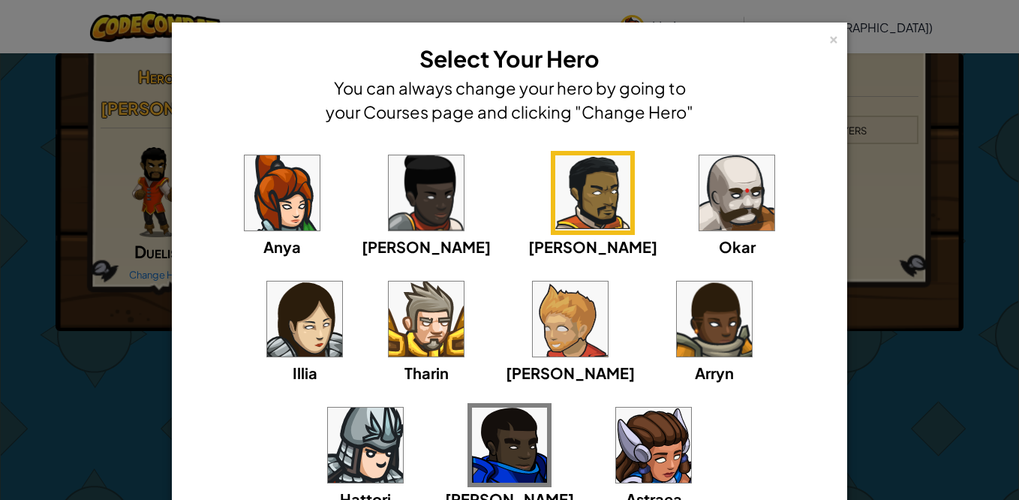
click at [700, 201] on img at bounding box center [737, 192] width 75 height 75
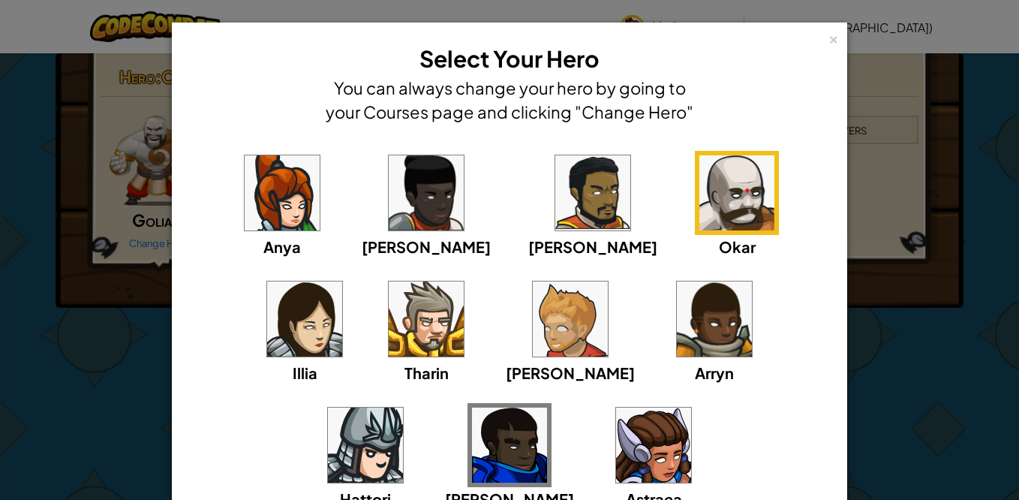
click at [342, 282] on img at bounding box center [304, 319] width 75 height 75
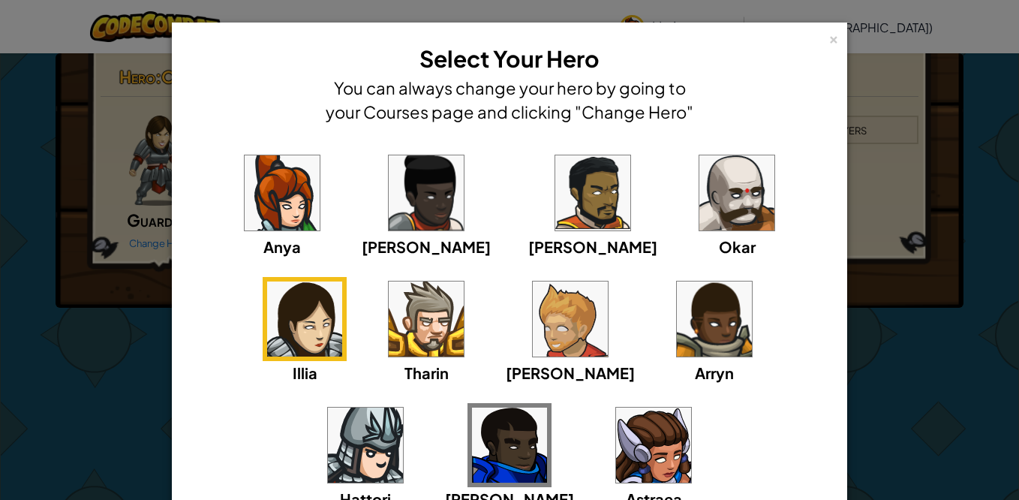
click at [389, 312] on img at bounding box center [426, 319] width 75 height 75
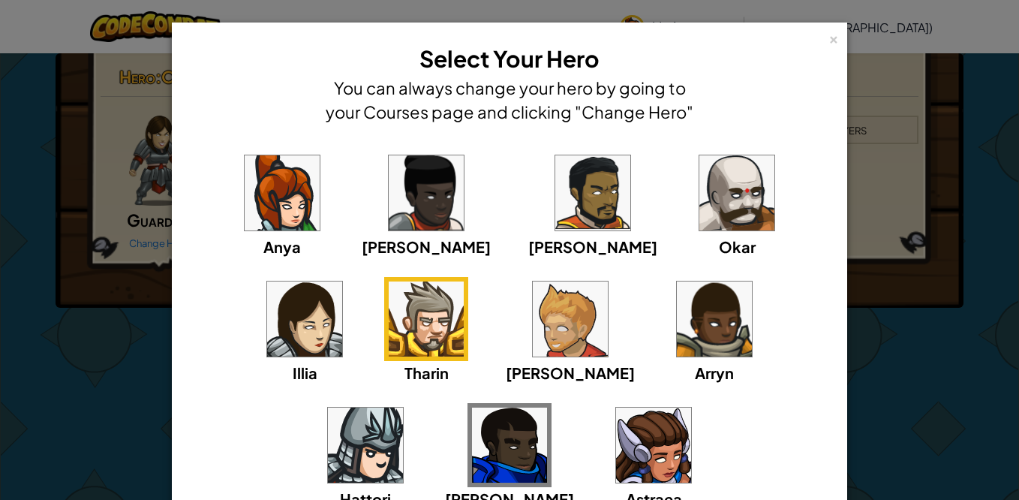
click at [533, 316] on img at bounding box center [570, 319] width 75 height 75
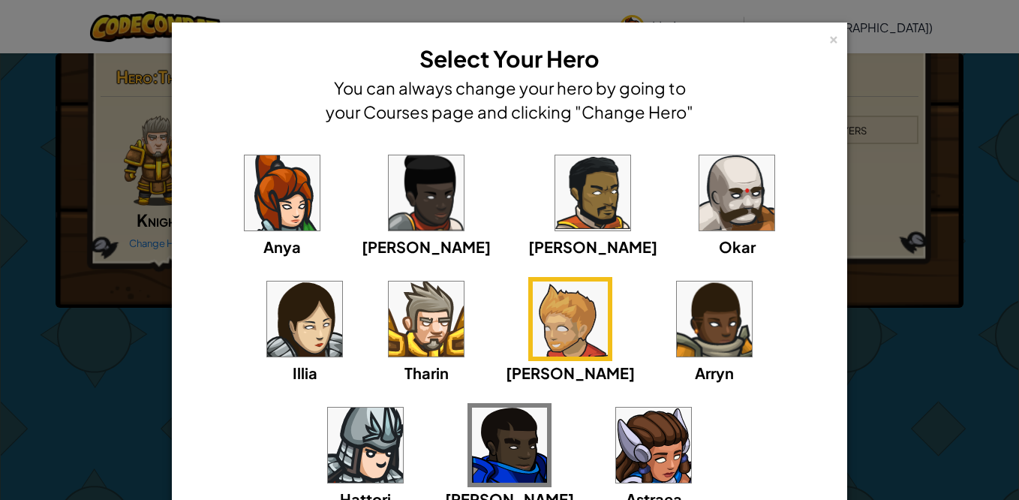
click at [677, 312] on img at bounding box center [714, 319] width 75 height 75
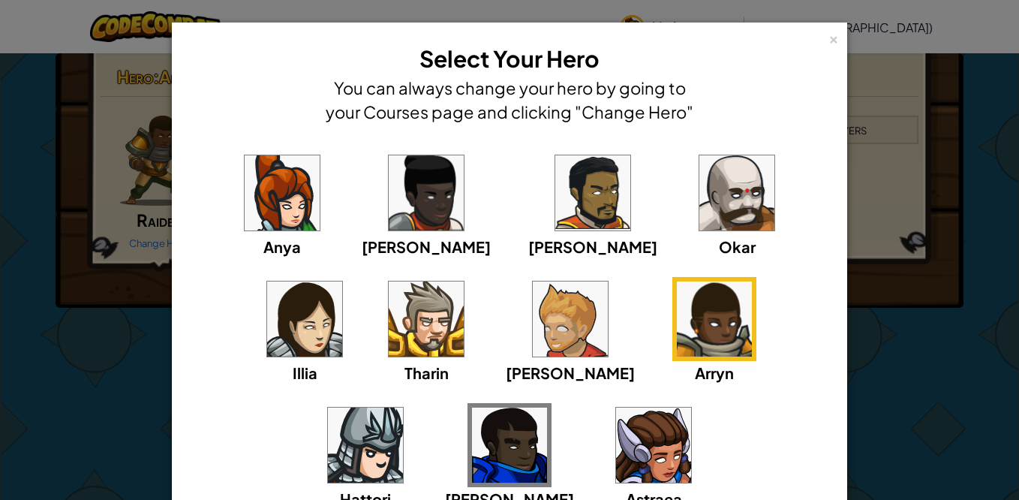
click at [403, 408] on img at bounding box center [365, 445] width 75 height 75
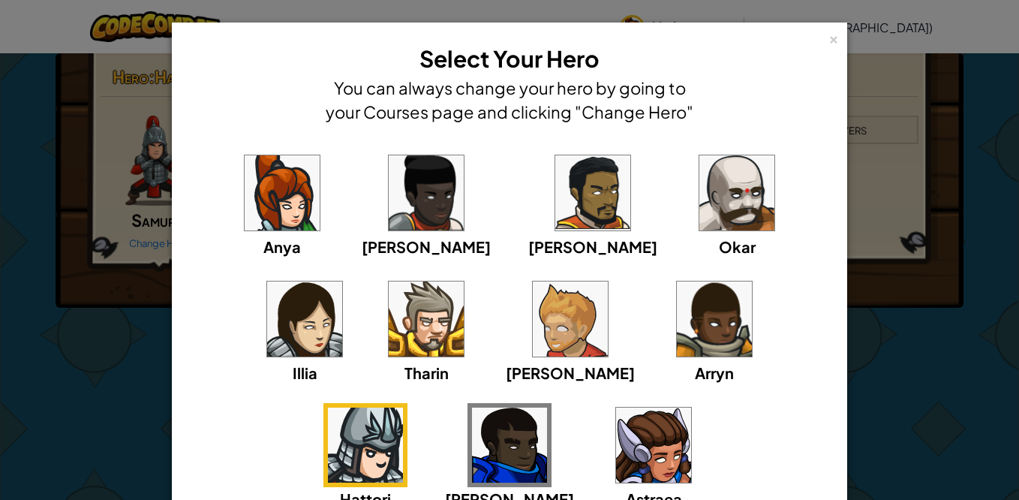
click at [547, 408] on img at bounding box center [509, 445] width 75 height 75
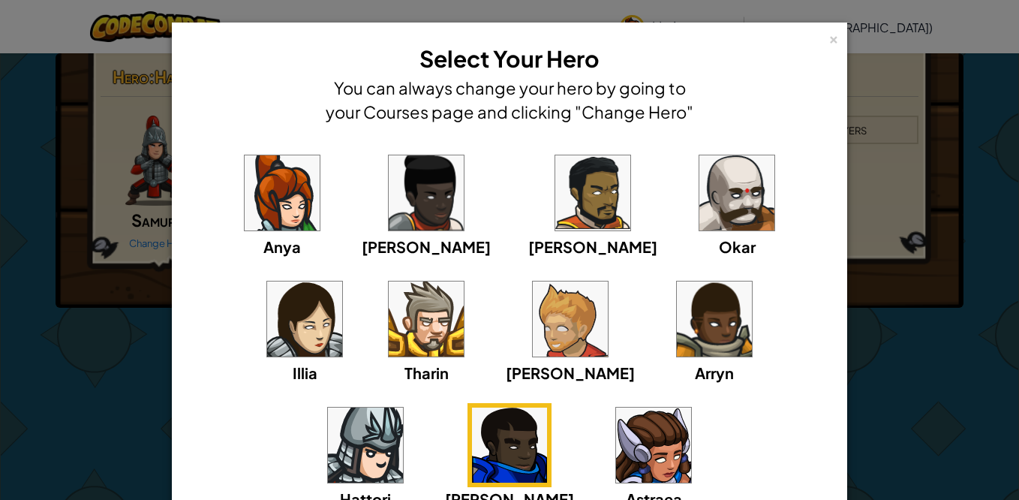
click at [426, 445] on div "Anya Ida Alejandro Okar Illia Tharin Ned Arryn Hattori Gordon Astraea" at bounding box center [509, 340] width 629 height 378
click at [616, 429] on img at bounding box center [653, 445] width 75 height 75
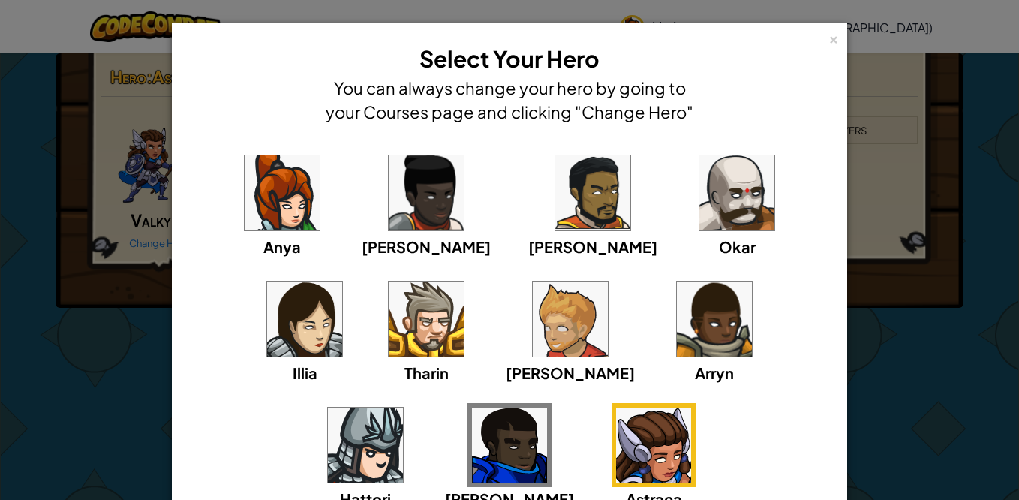
click at [403, 408] on img at bounding box center [365, 445] width 75 height 75
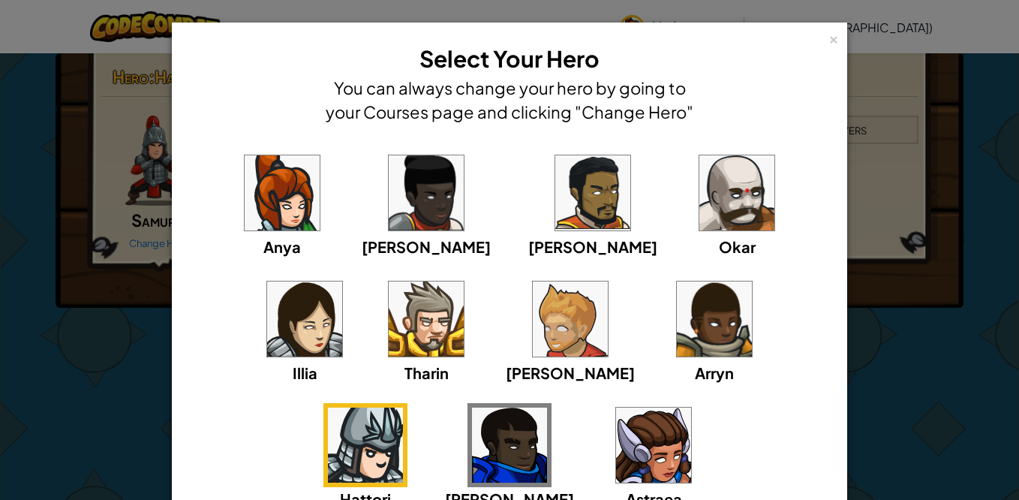
click at [830, 35] on div "×" at bounding box center [834, 37] width 11 height 16
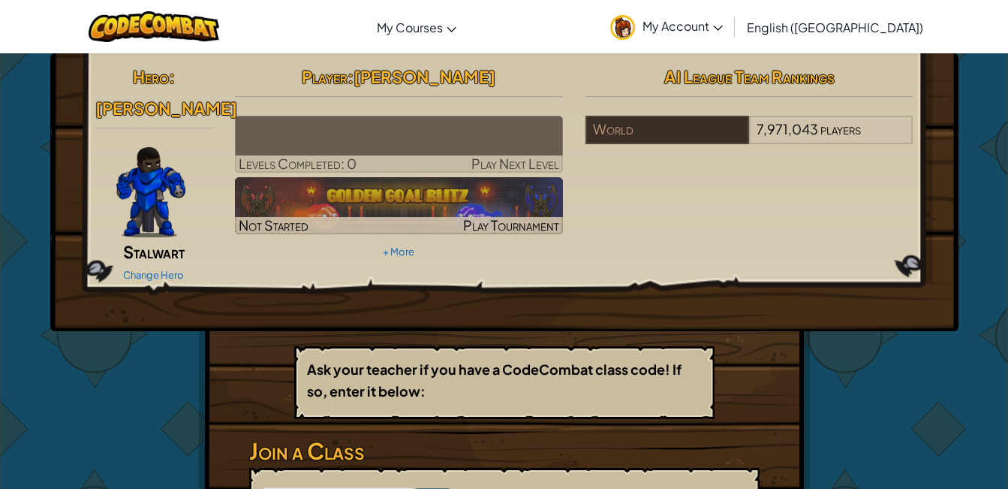
click at [357, 139] on img at bounding box center [399, 144] width 328 height 57
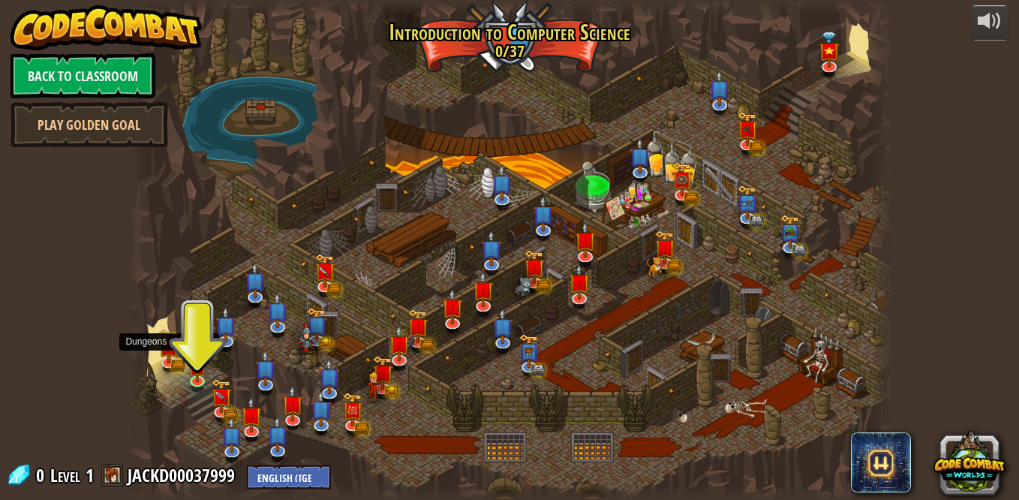
click at [165, 354] on img at bounding box center [169, 346] width 21 height 35
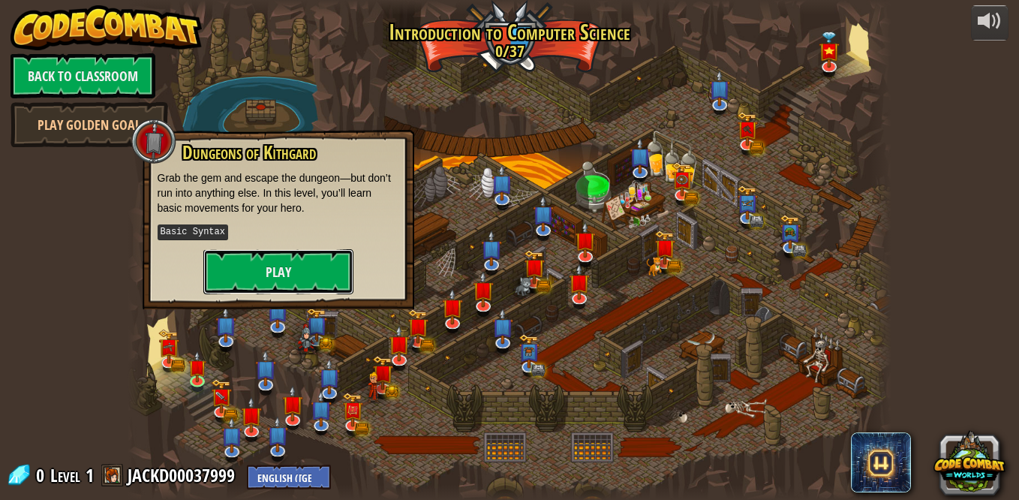
click at [273, 267] on button "Play" at bounding box center [278, 271] width 150 height 45
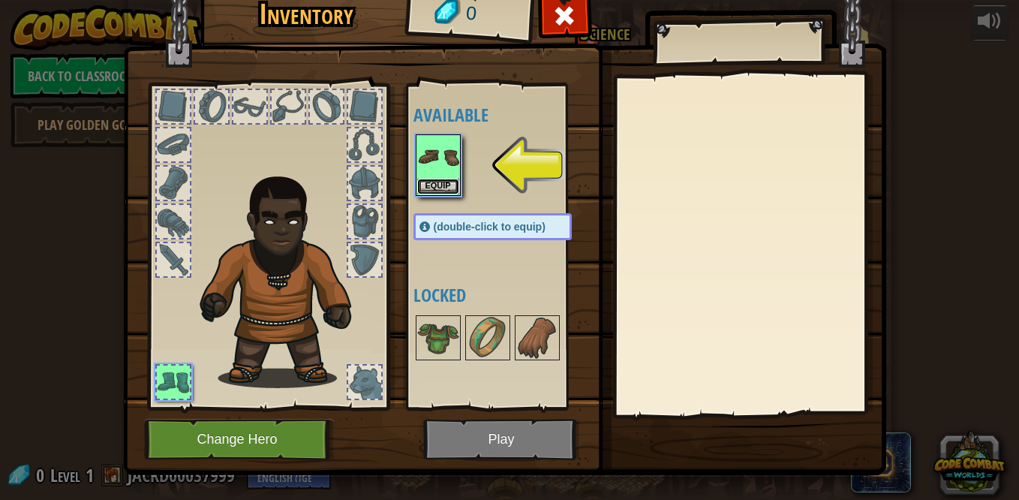
click at [431, 190] on button "Equip" at bounding box center [438, 187] width 42 height 16
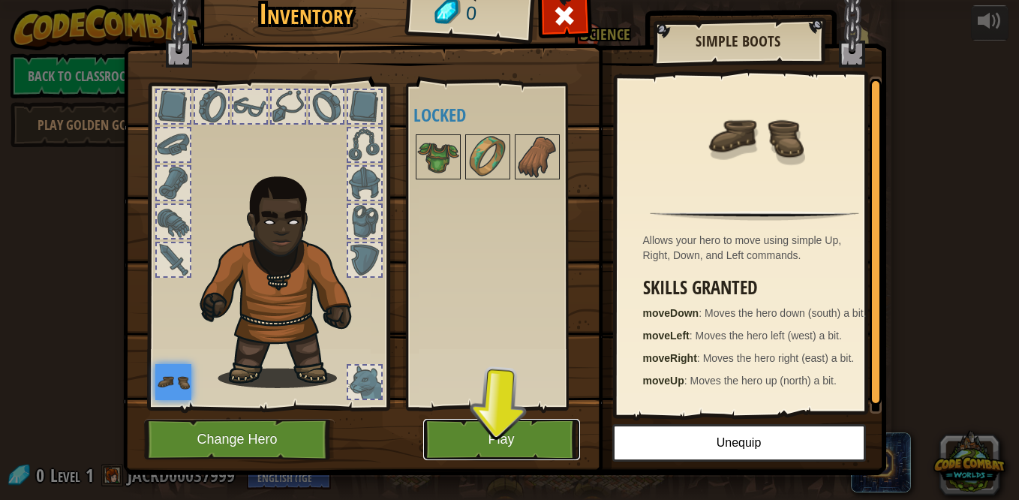
click at [508, 436] on button "Play" at bounding box center [501, 439] width 157 height 41
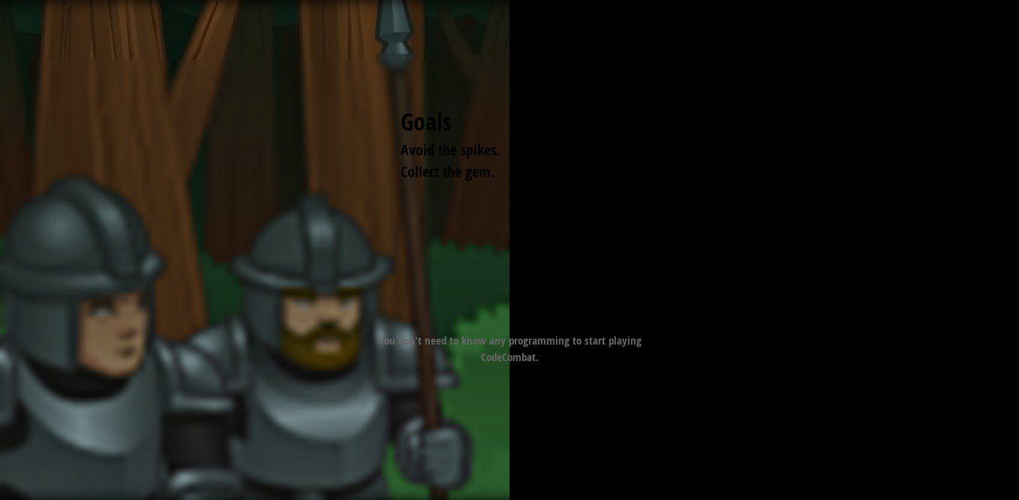
click at [299, 149] on div "Goals Avoid the spikes. Collect the gem. Start Level Error loading from server.…" at bounding box center [509, 250] width 1019 height 500
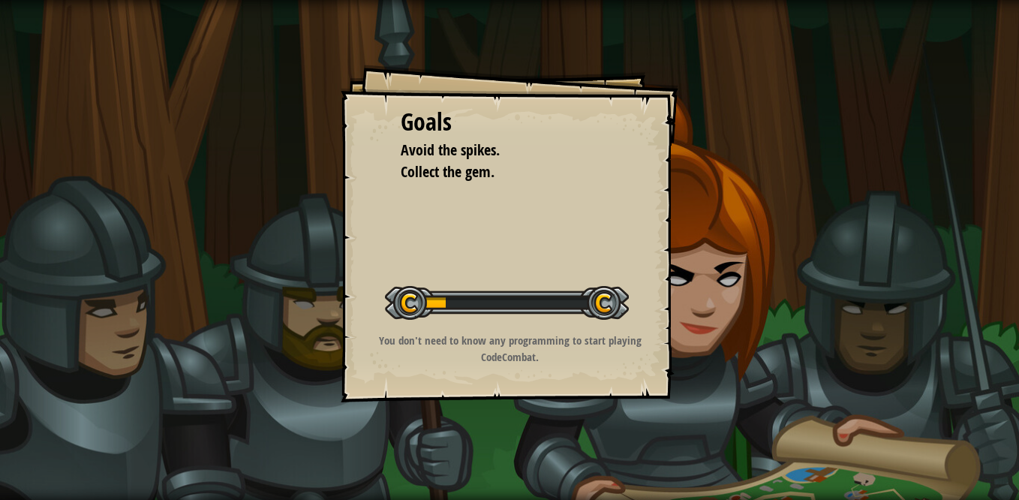
click at [494, 216] on div "Goals Avoid the spikes. Collect the gem. Start Level Error loading from server.…" at bounding box center [510, 234] width 338 height 338
